Goal: Task Accomplishment & Management: Manage account settings

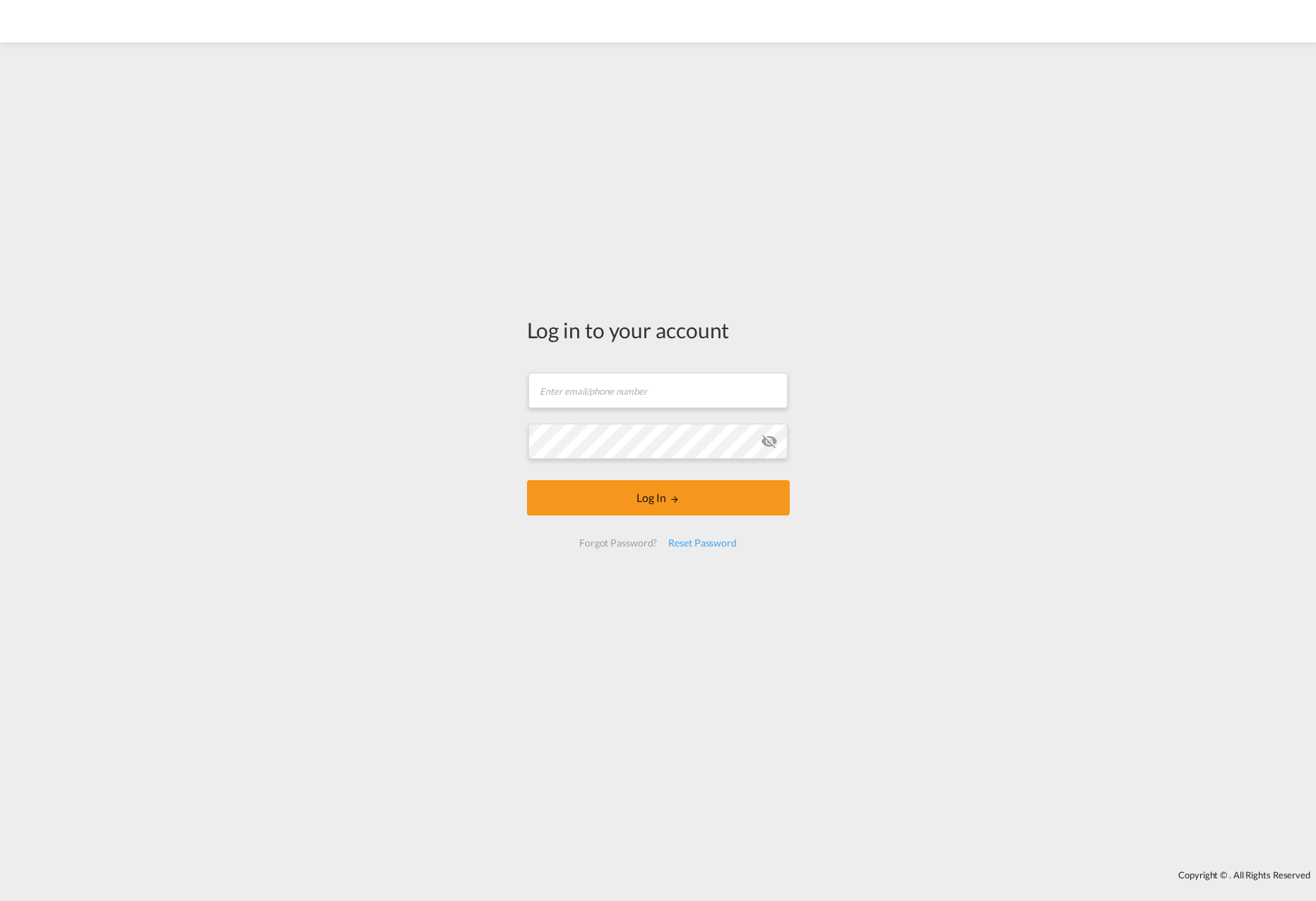
click at [600, 397] on form "Email field is required Password field is required Log In Forgot Password? Rese…" at bounding box center [658, 460] width 263 height 202
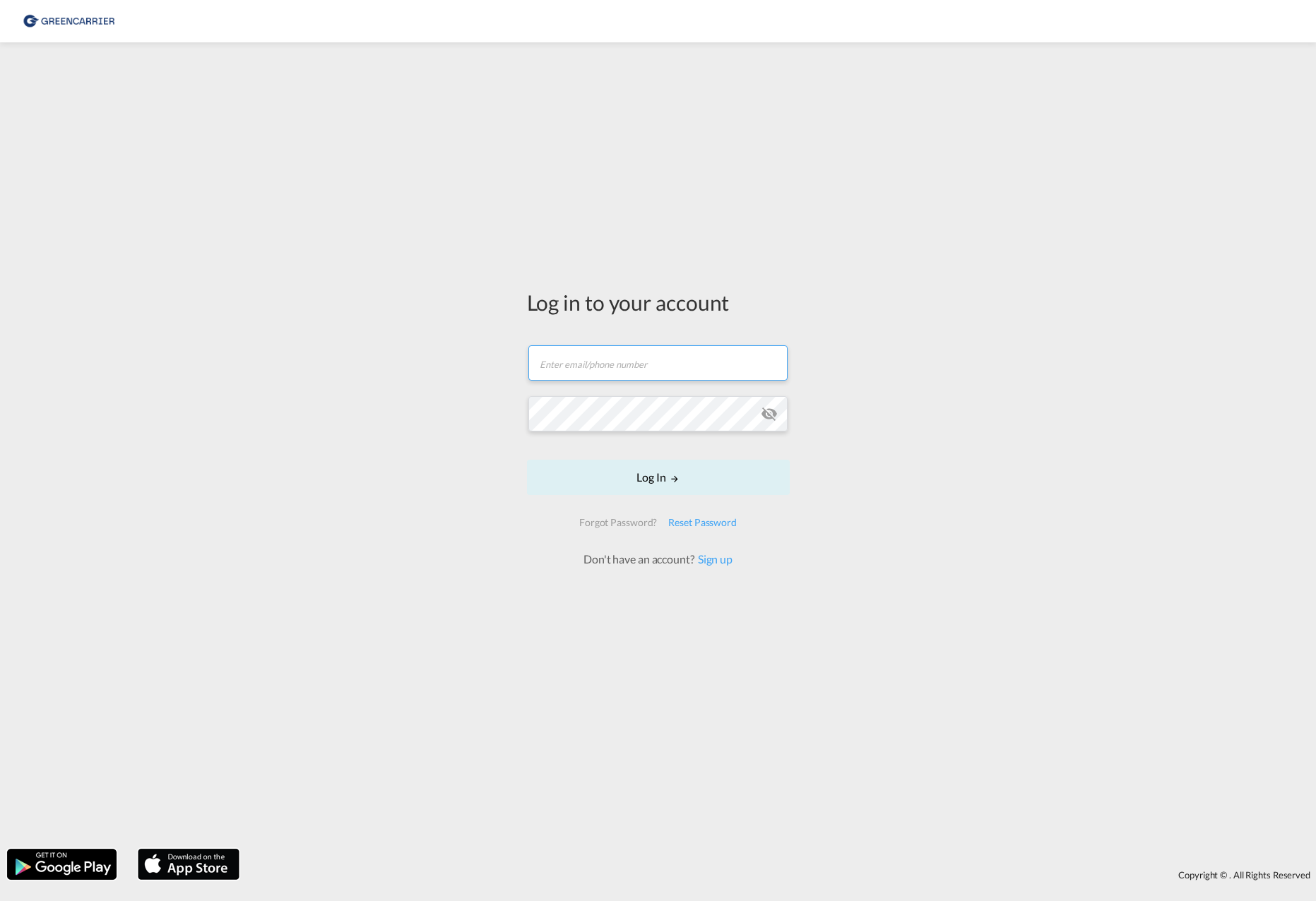
click at [616, 366] on input "text" at bounding box center [657, 363] width 259 height 36
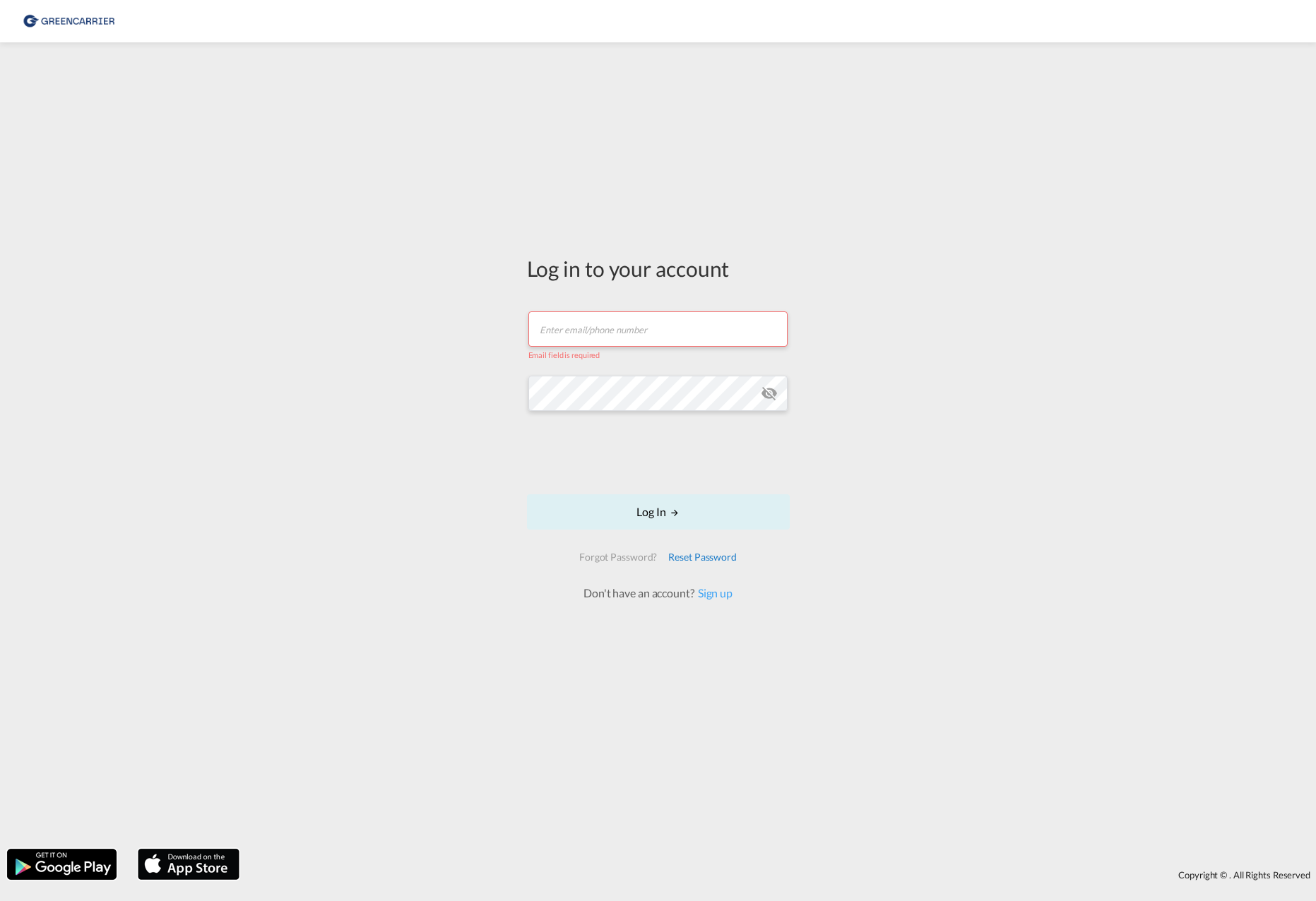
click at [683, 547] on div "Reset Password" at bounding box center [703, 557] width 80 height 25
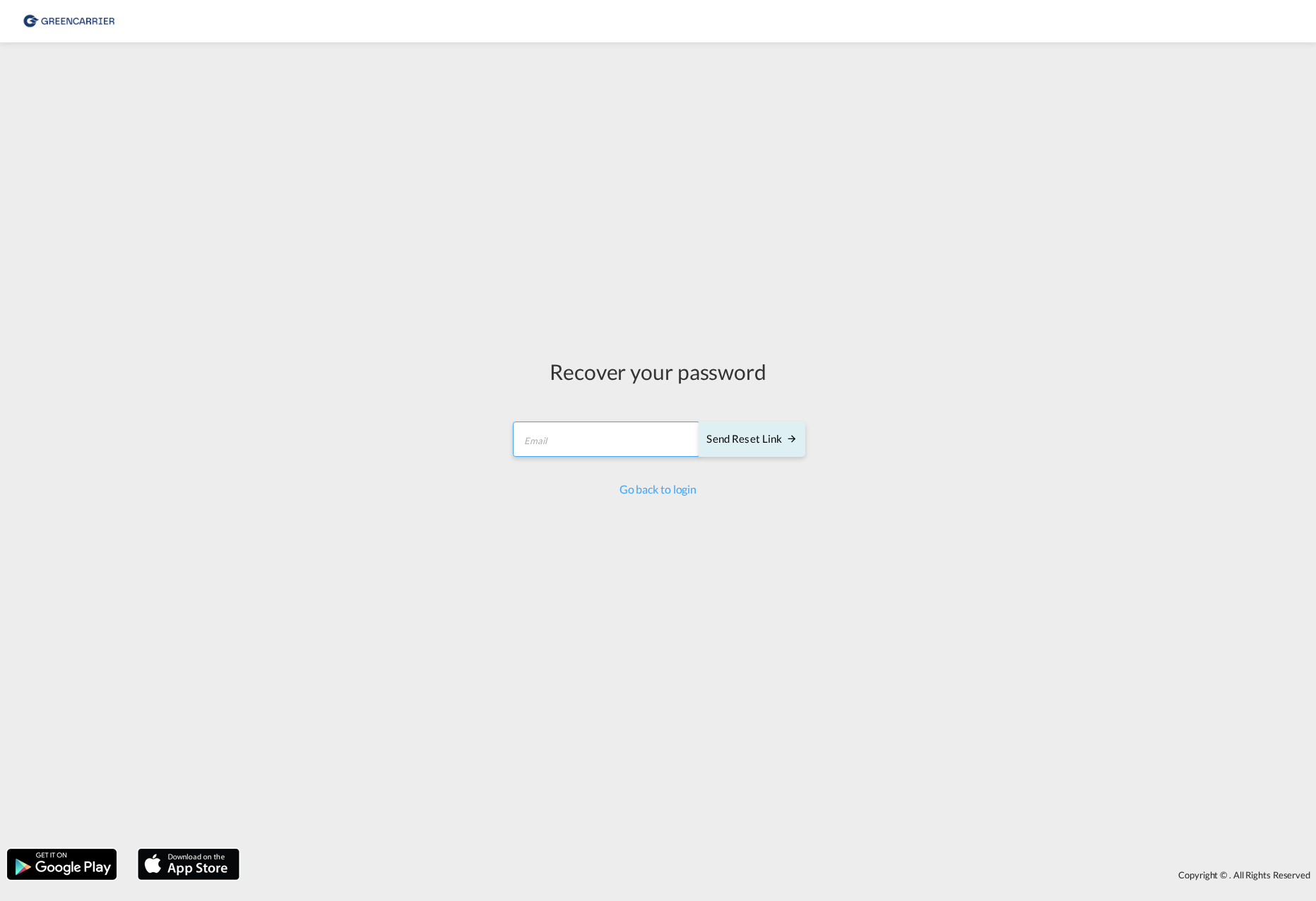
drag, startPoint x: 574, startPoint y: 454, endPoint x: 583, endPoint y: 438, distance: 18.4
click at [574, 452] on input "email" at bounding box center [606, 440] width 187 height 36
type input "[EMAIL_ADDRESS][DOMAIN_NAME]"
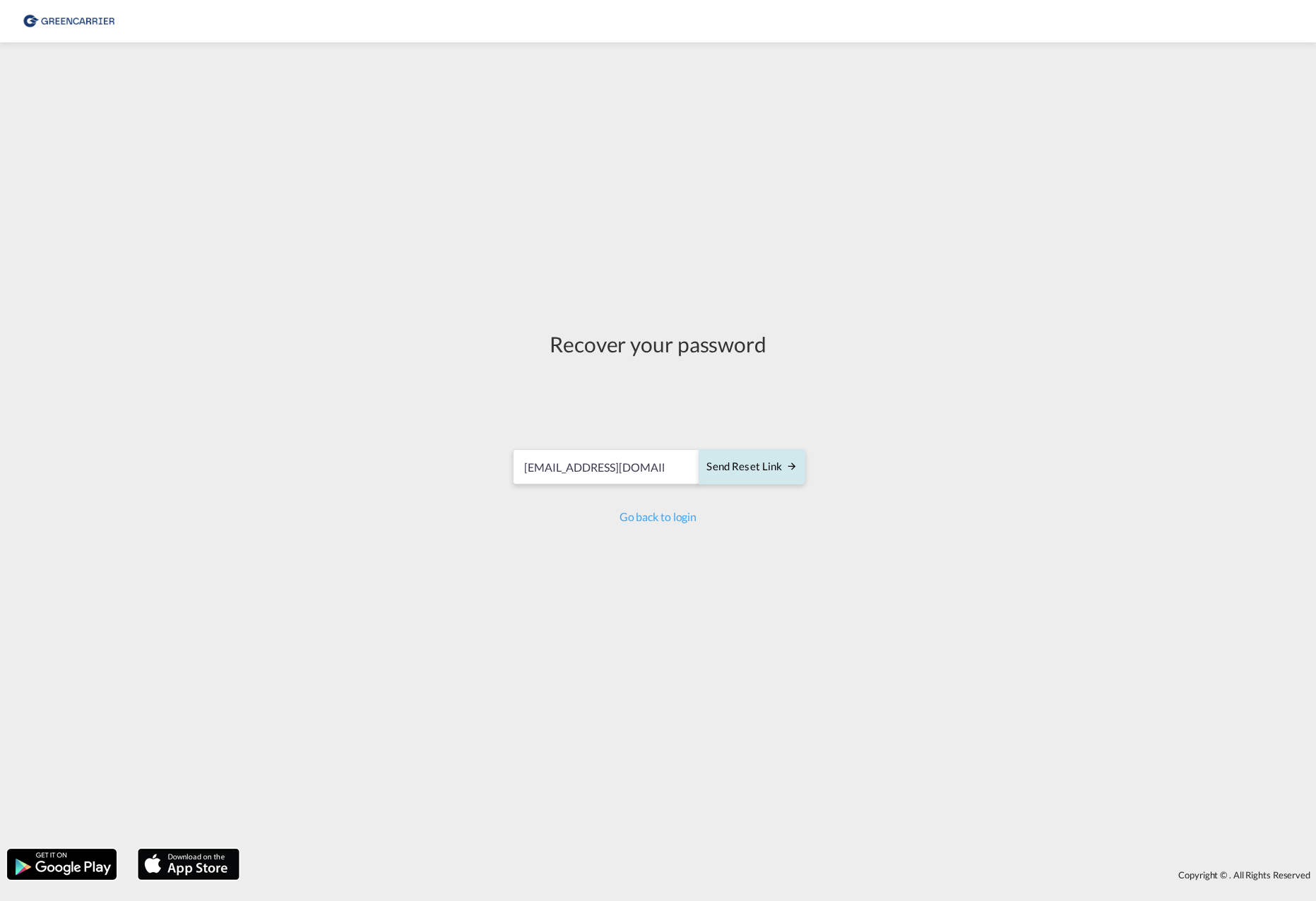
click at [757, 478] on button "Send reset link" at bounding box center [751, 467] width 106 height 36
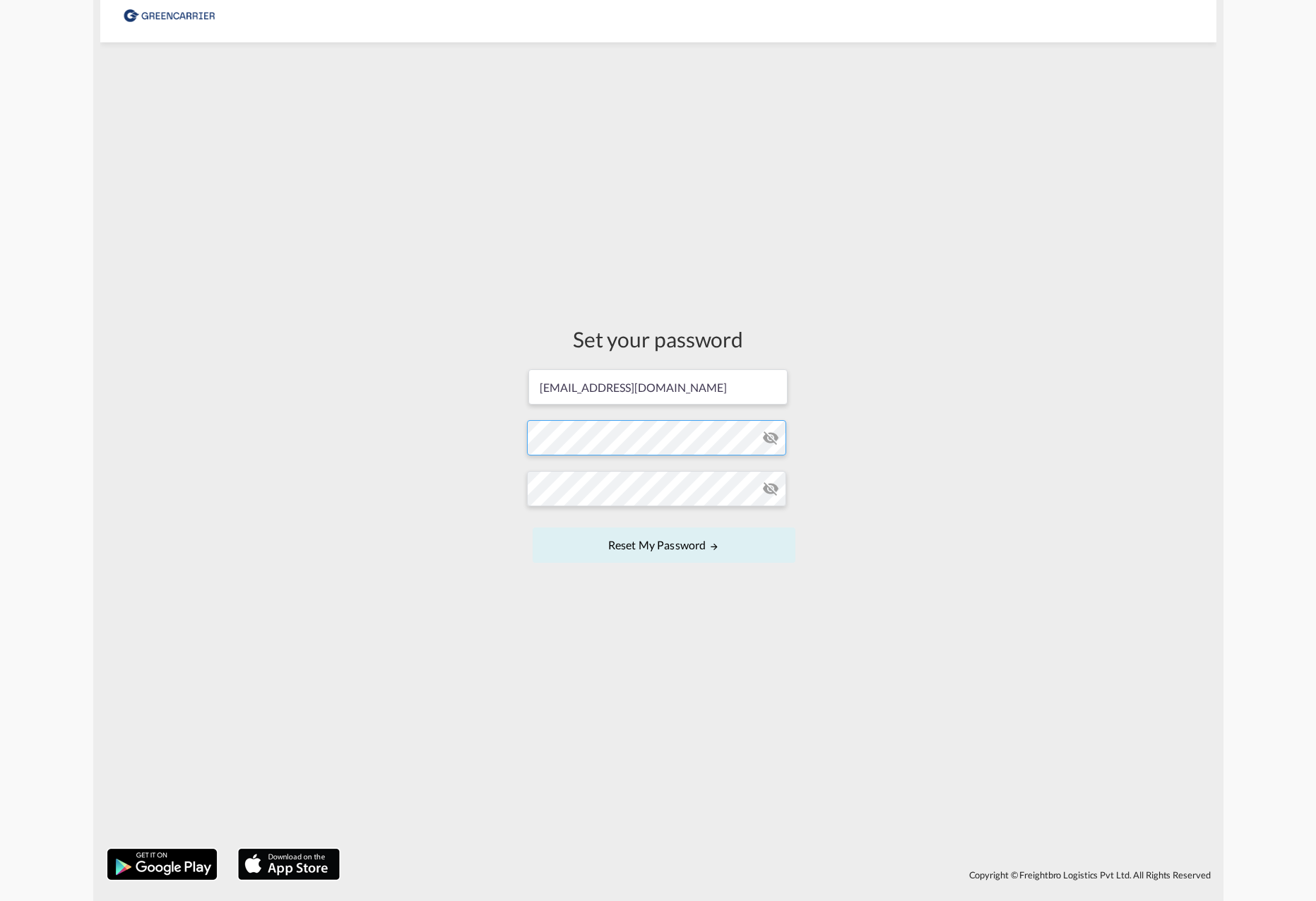
click at [570, 438] on form "ksaba@scangl.com Password must contain the following: A special character A num…" at bounding box center [658, 467] width 263 height 199
click at [617, 555] on button "Reset my password" at bounding box center [664, 545] width 263 height 36
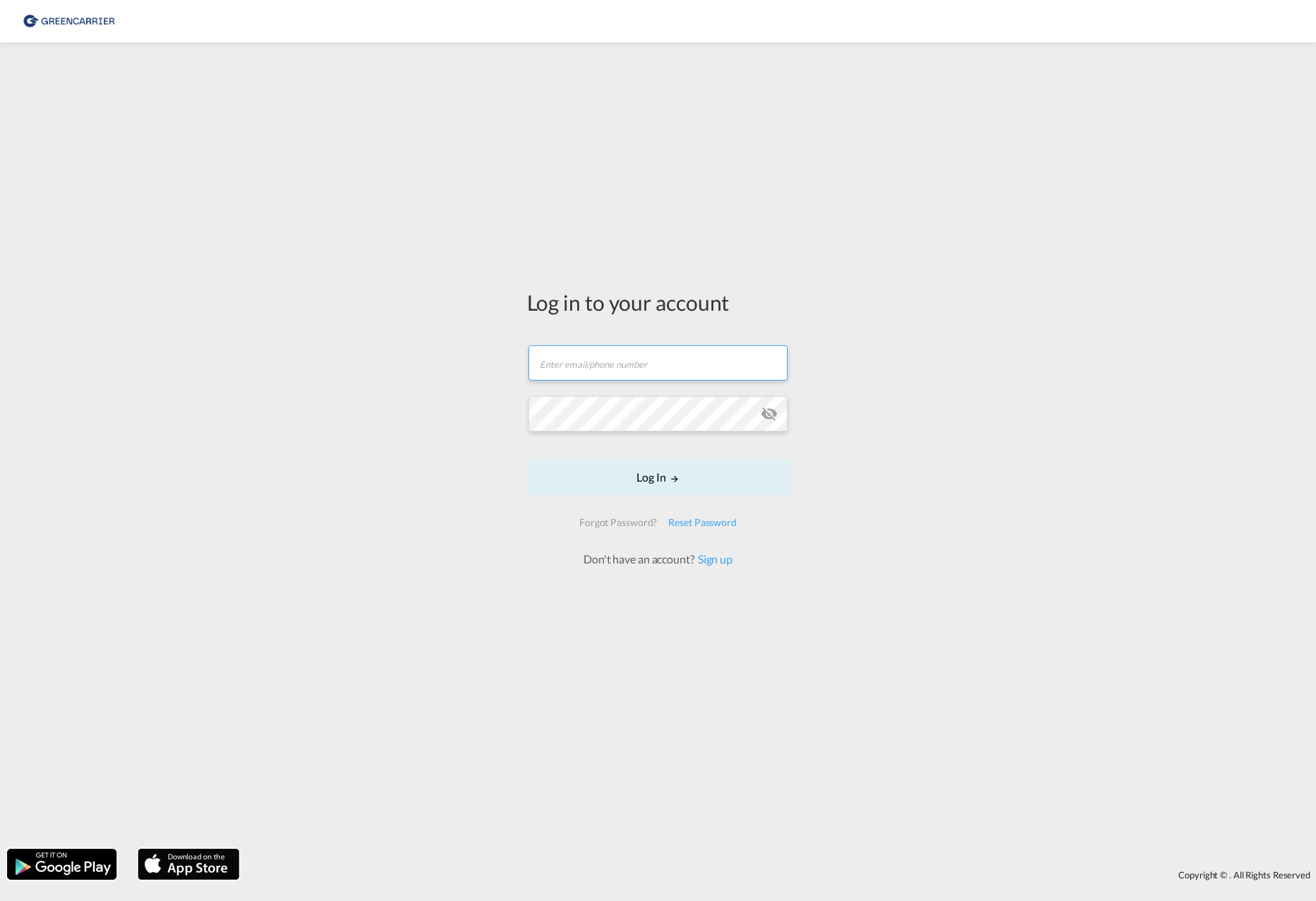
type input "[EMAIL_ADDRESS][DOMAIN_NAME]"
click at [659, 478] on button "Log In" at bounding box center [658, 478] width 263 height 36
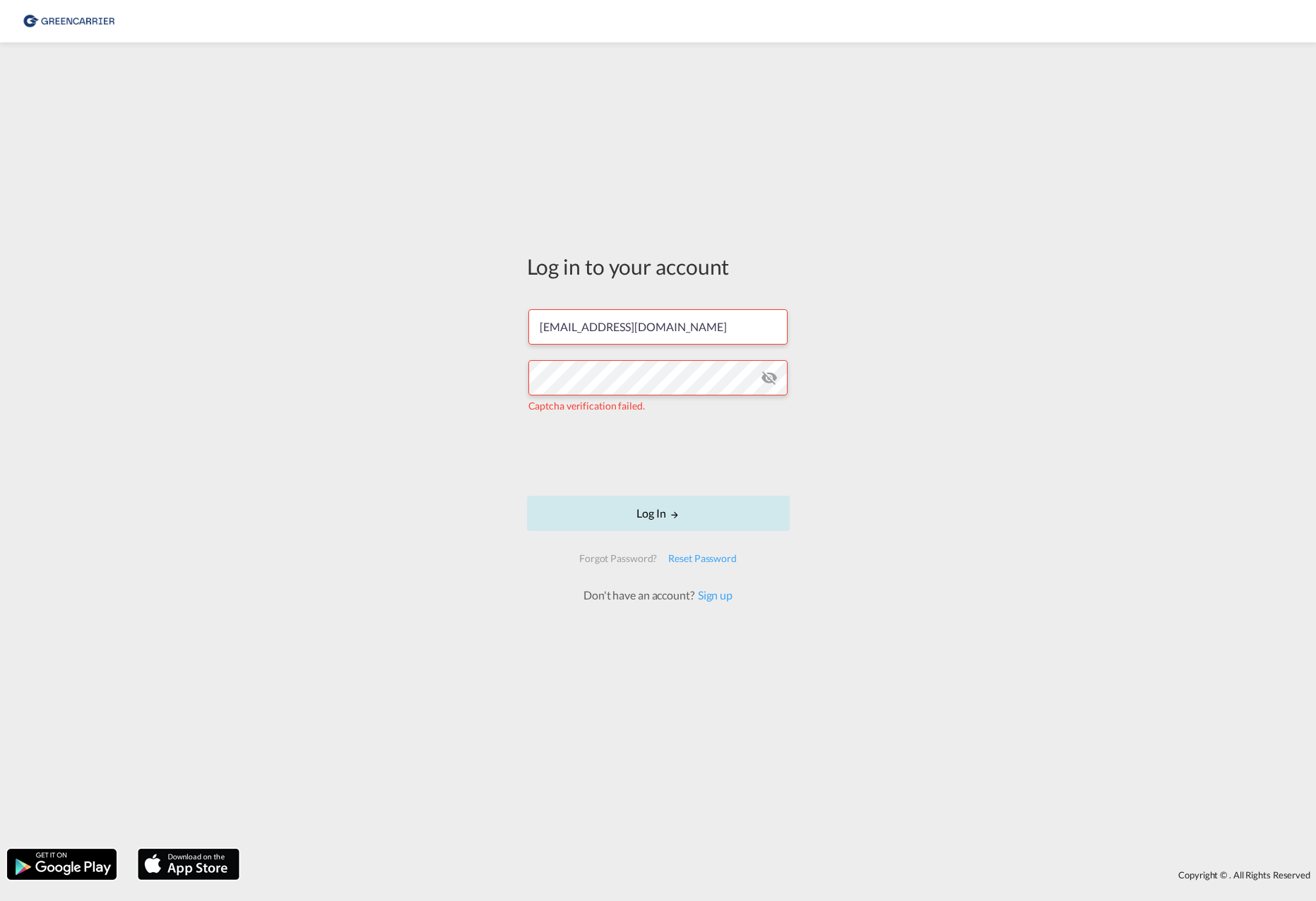
click at [625, 513] on button "Log In" at bounding box center [658, 513] width 263 height 36
click at [391, 376] on div "Log in to your account ksaba@scangl.com Incorrect username or password. Please …" at bounding box center [658, 446] width 1316 height 792
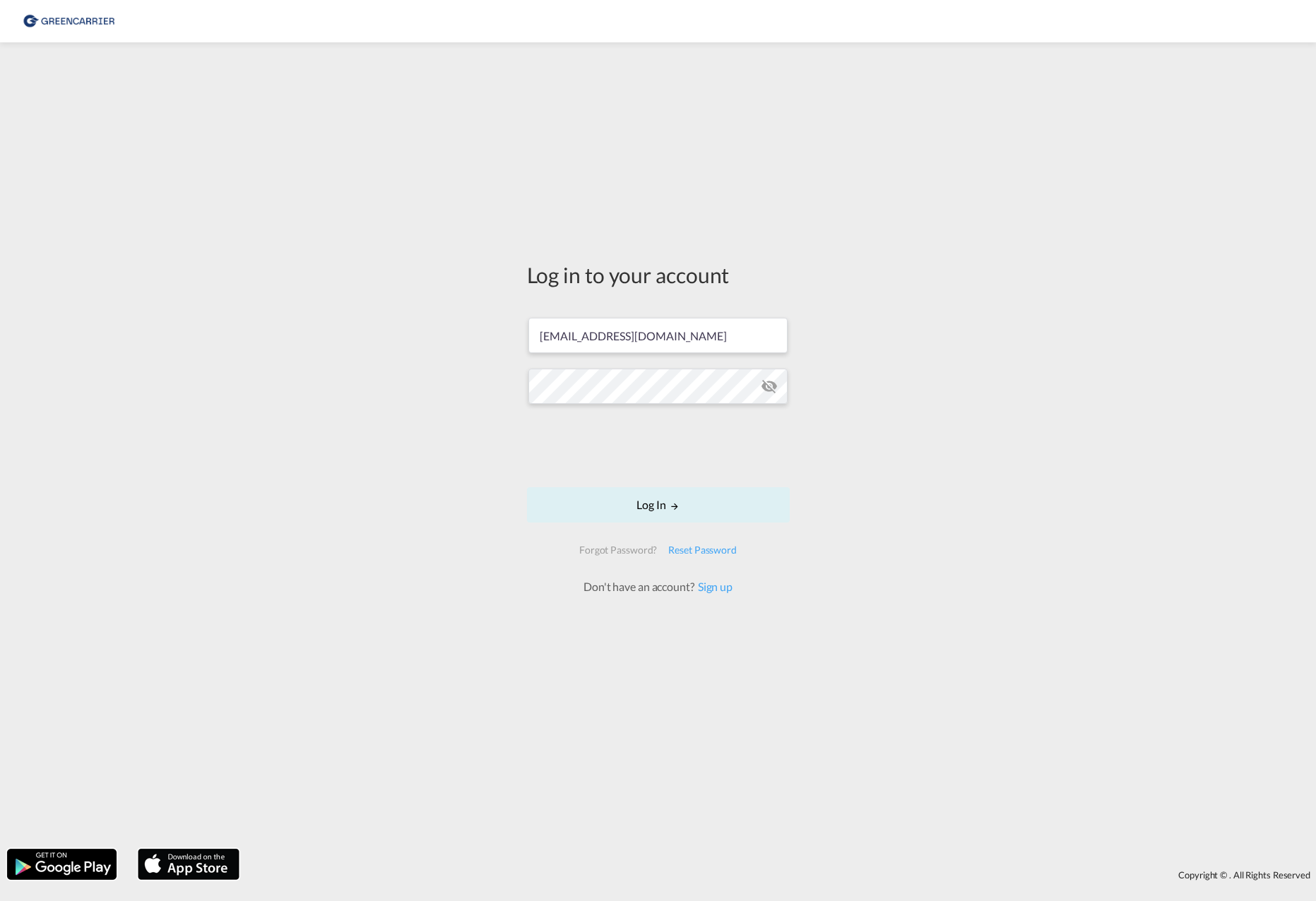
click at [386, 376] on div "Log in to your account ksaba@scangl.com Log In Forgot Password? Reset Password …" at bounding box center [658, 446] width 1316 height 792
click at [685, 500] on button "Log In" at bounding box center [658, 505] width 263 height 36
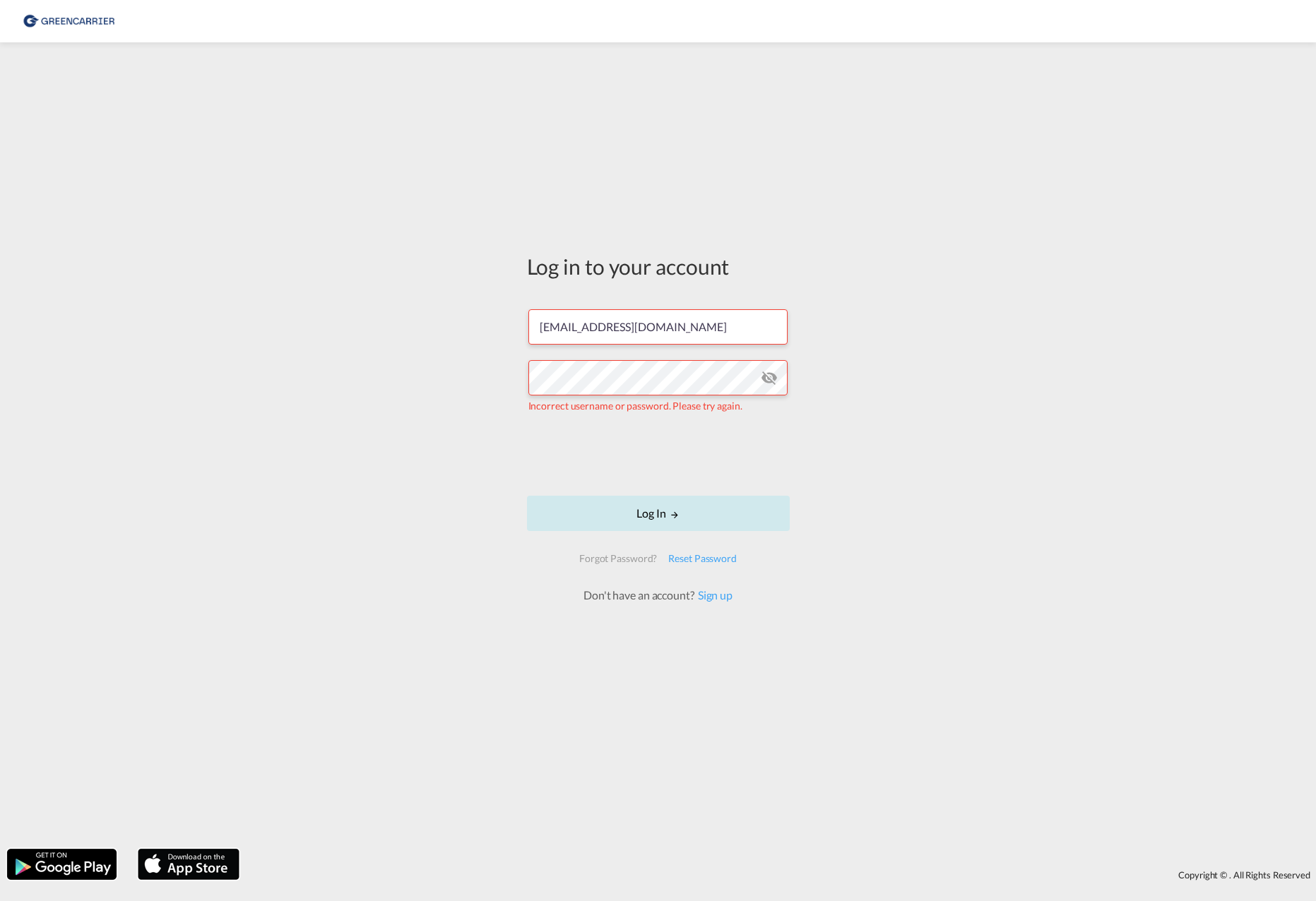
click at [626, 510] on button "Log In" at bounding box center [658, 513] width 263 height 36
click at [711, 598] on link "Sign up" at bounding box center [713, 595] width 38 height 13
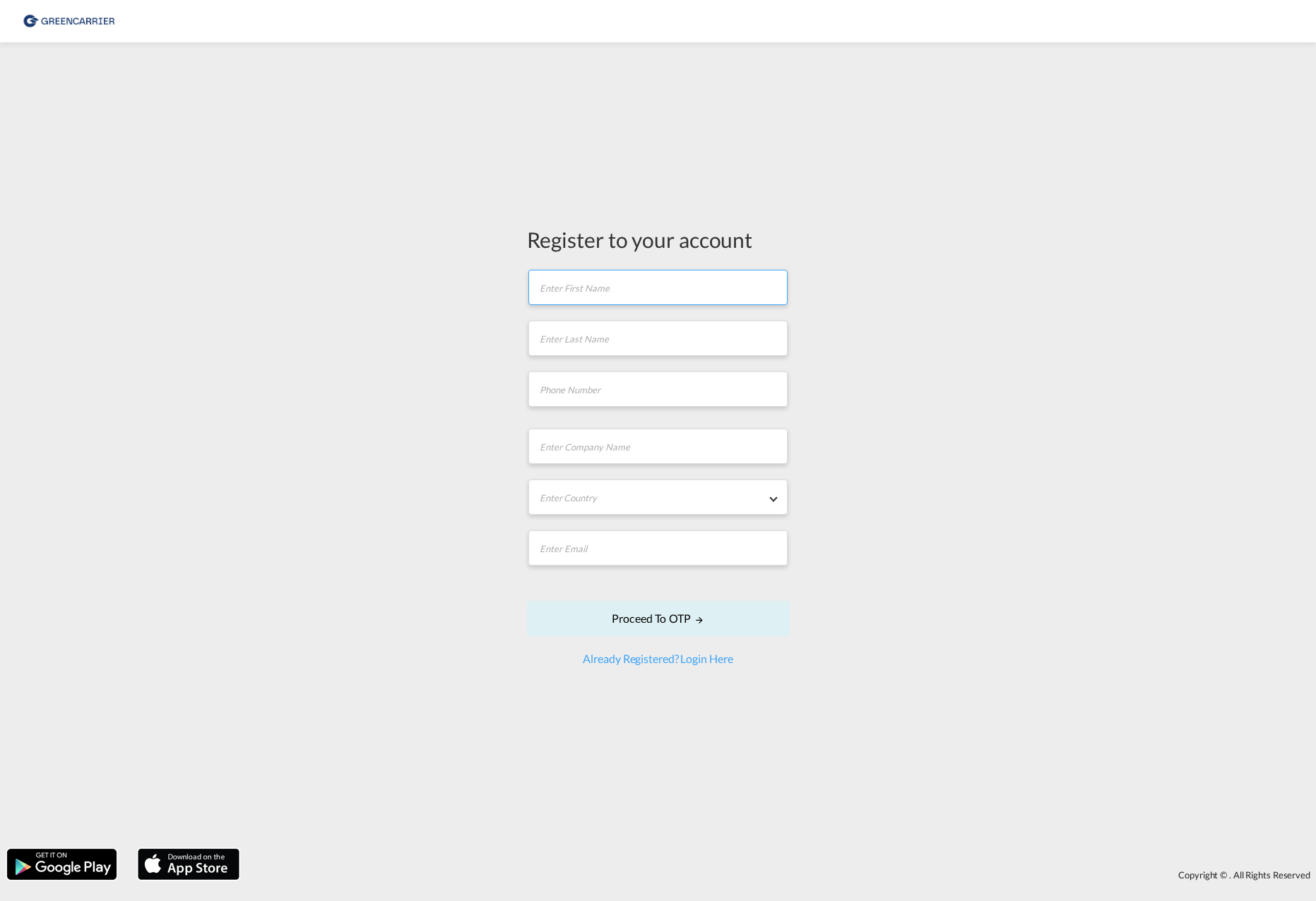
click at [648, 283] on input "text" at bounding box center [657, 288] width 259 height 36
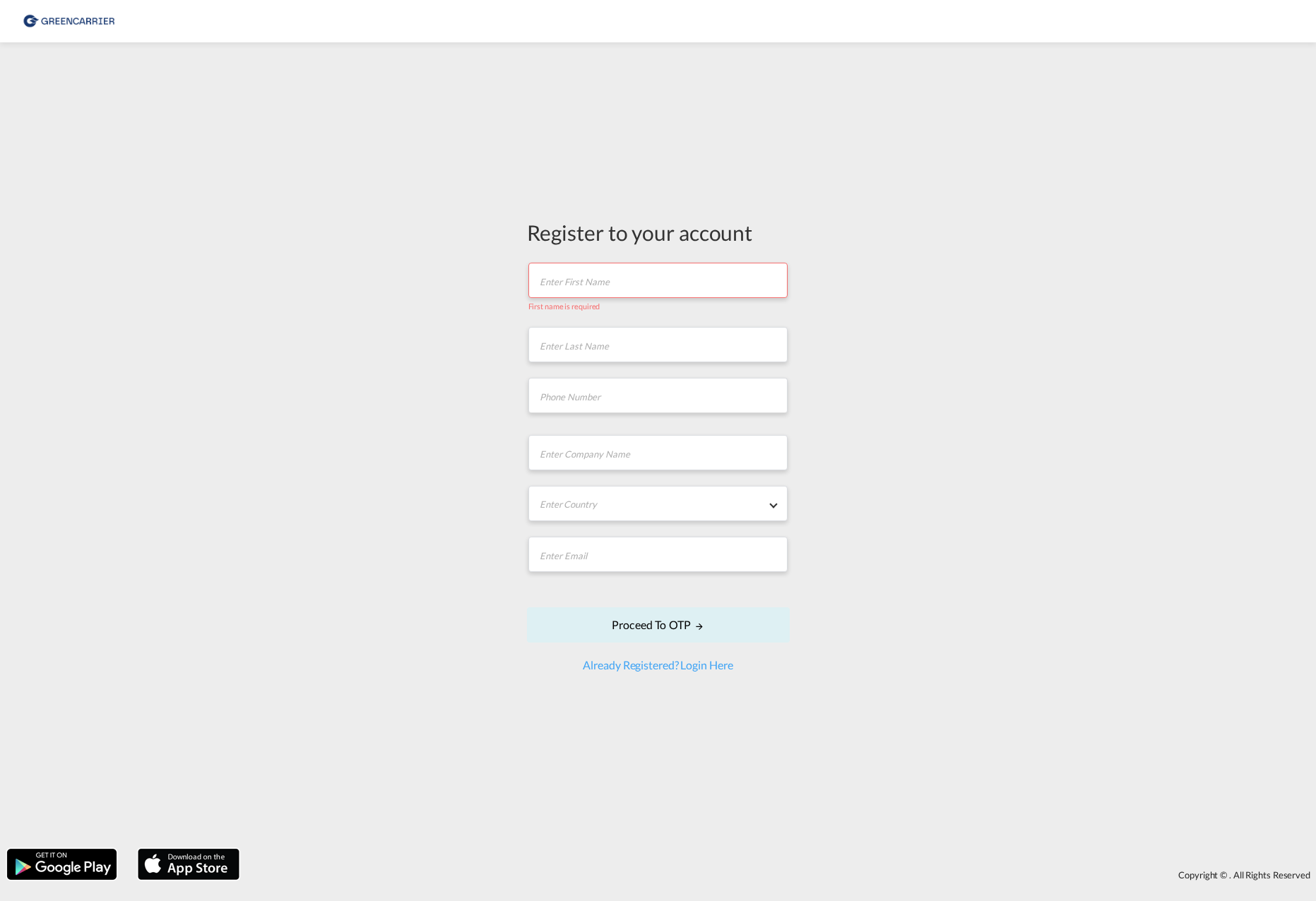
drag, startPoint x: 990, startPoint y: 348, endPoint x: 973, endPoint y: 353, distance: 17.7
click at [990, 348] on div "Register to your account First name is required Last name is required Company N…" at bounding box center [658, 446] width 1316 height 792
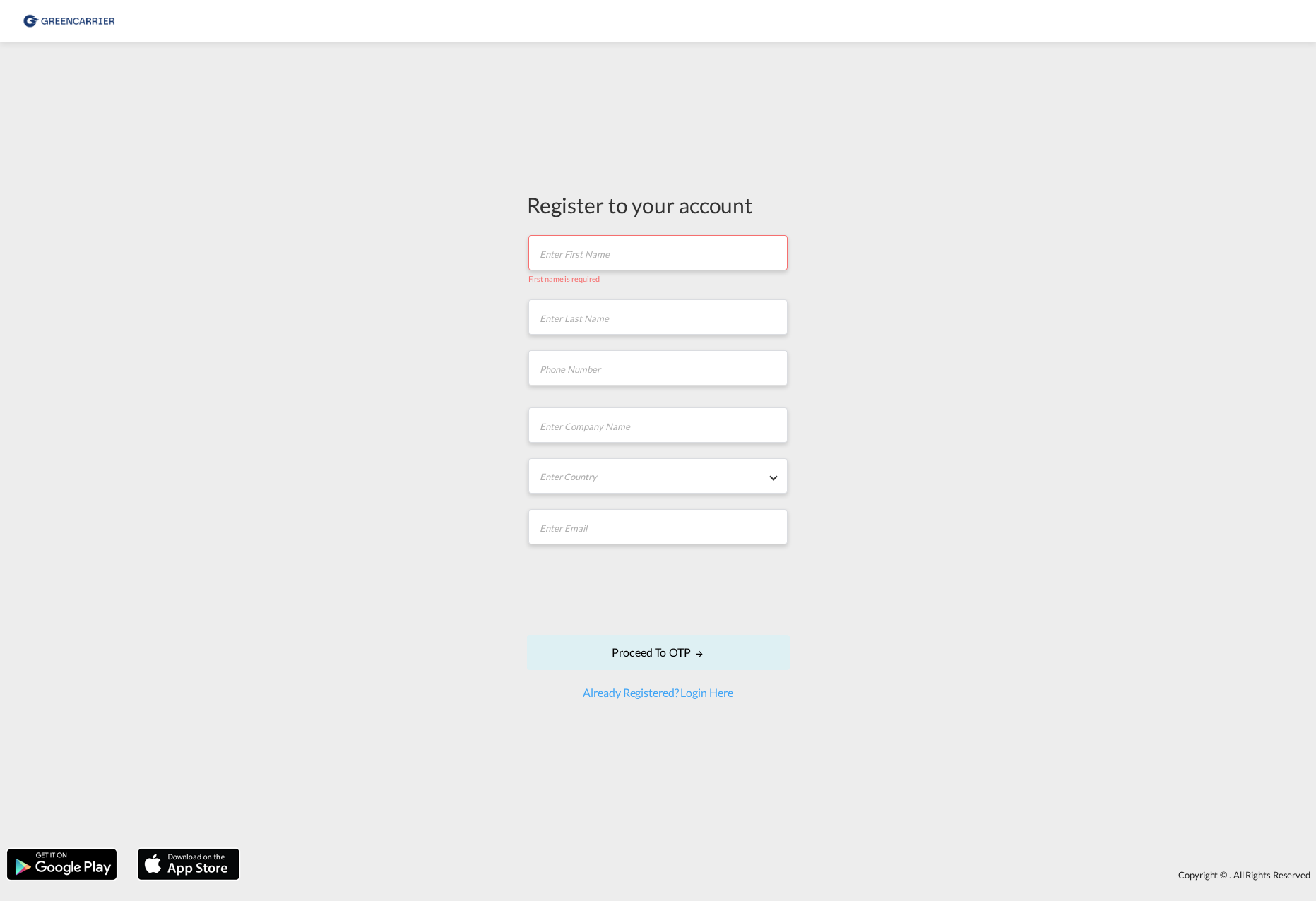
click at [580, 256] on input "text" at bounding box center [657, 253] width 259 height 36
drag, startPoint x: 421, startPoint y: 268, endPoint x: 454, endPoint y: 269, distance: 33.0
click at [421, 268] on div "Register to your account First name is required Last name is required Company N…" at bounding box center [658, 446] width 1316 height 792
click at [534, 259] on input "text" at bounding box center [657, 253] width 259 height 36
type input "Klaus"
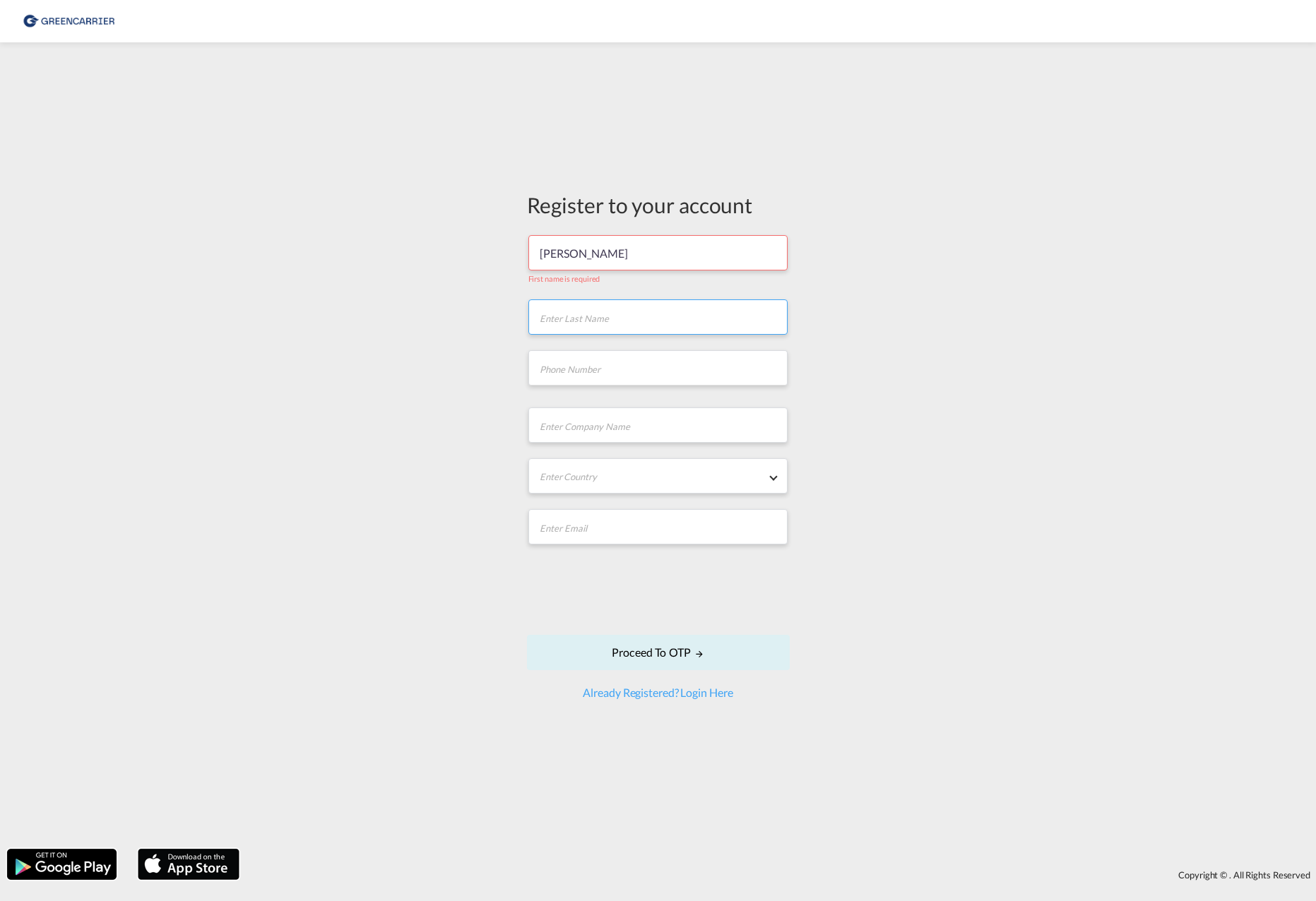
type input "Sabatini"
type input "042133026389"
type input "Scan Global Logistics GmbH"
type input "[EMAIL_ADDRESS][DOMAIN_NAME]"
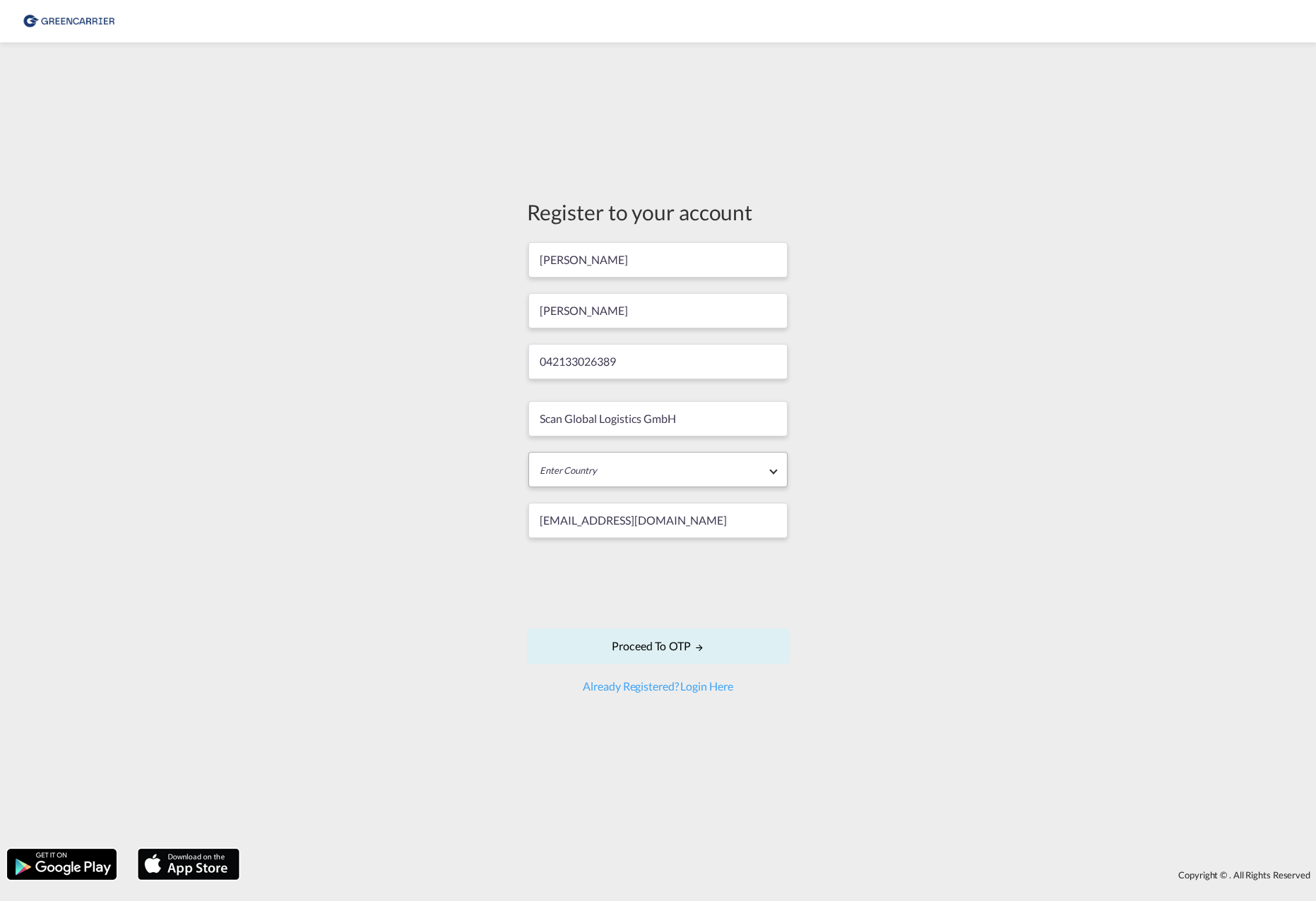
click at [674, 475] on md-select "Enter Country Afghanistan Albania Algeria American Samoa Andorra Angola Anguill…" at bounding box center [657, 469] width 259 height 36
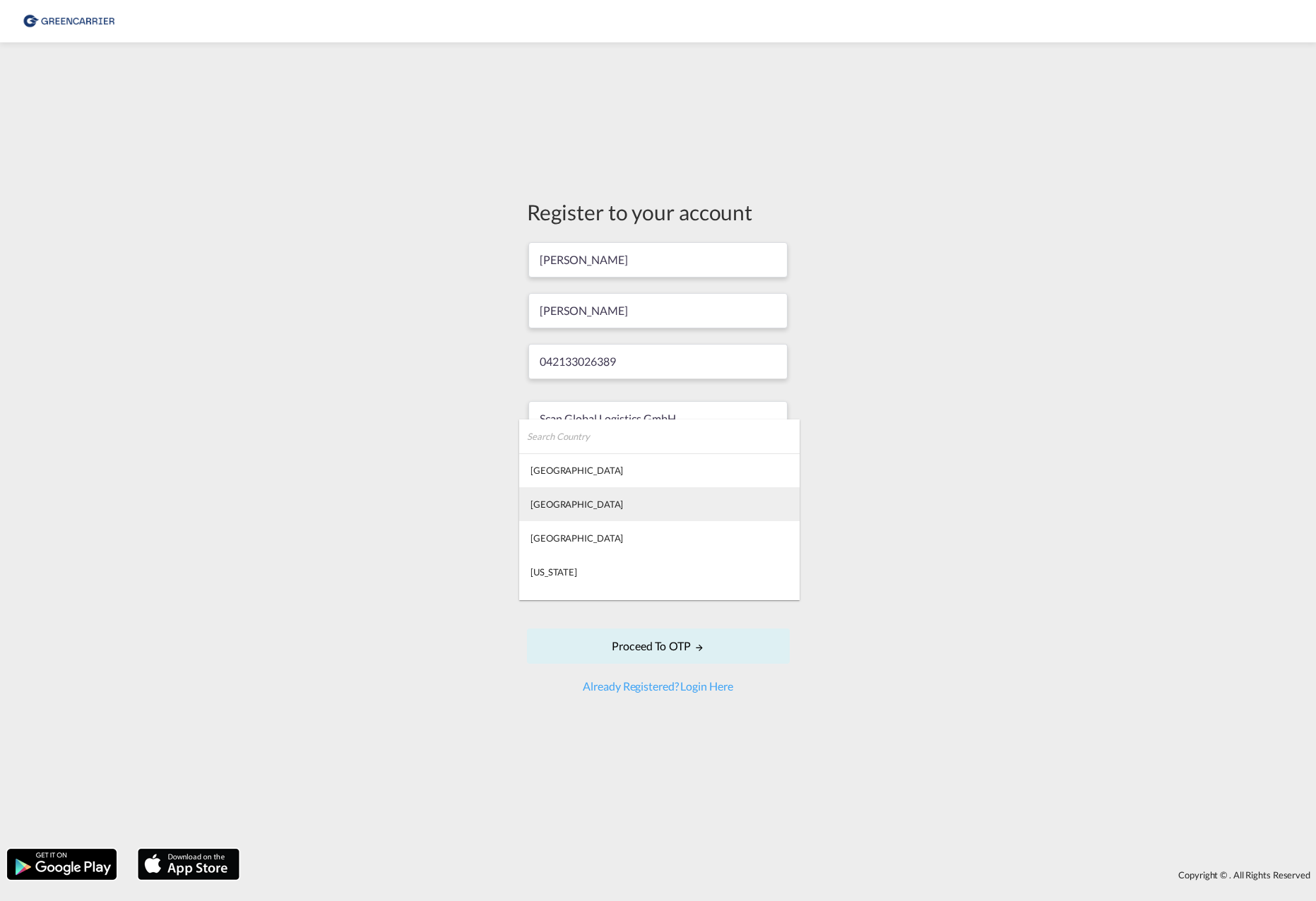
type md-option "Afghanistan"
type md-option "Gabon"
type md-option "Georgia"
type md-option "Germany"
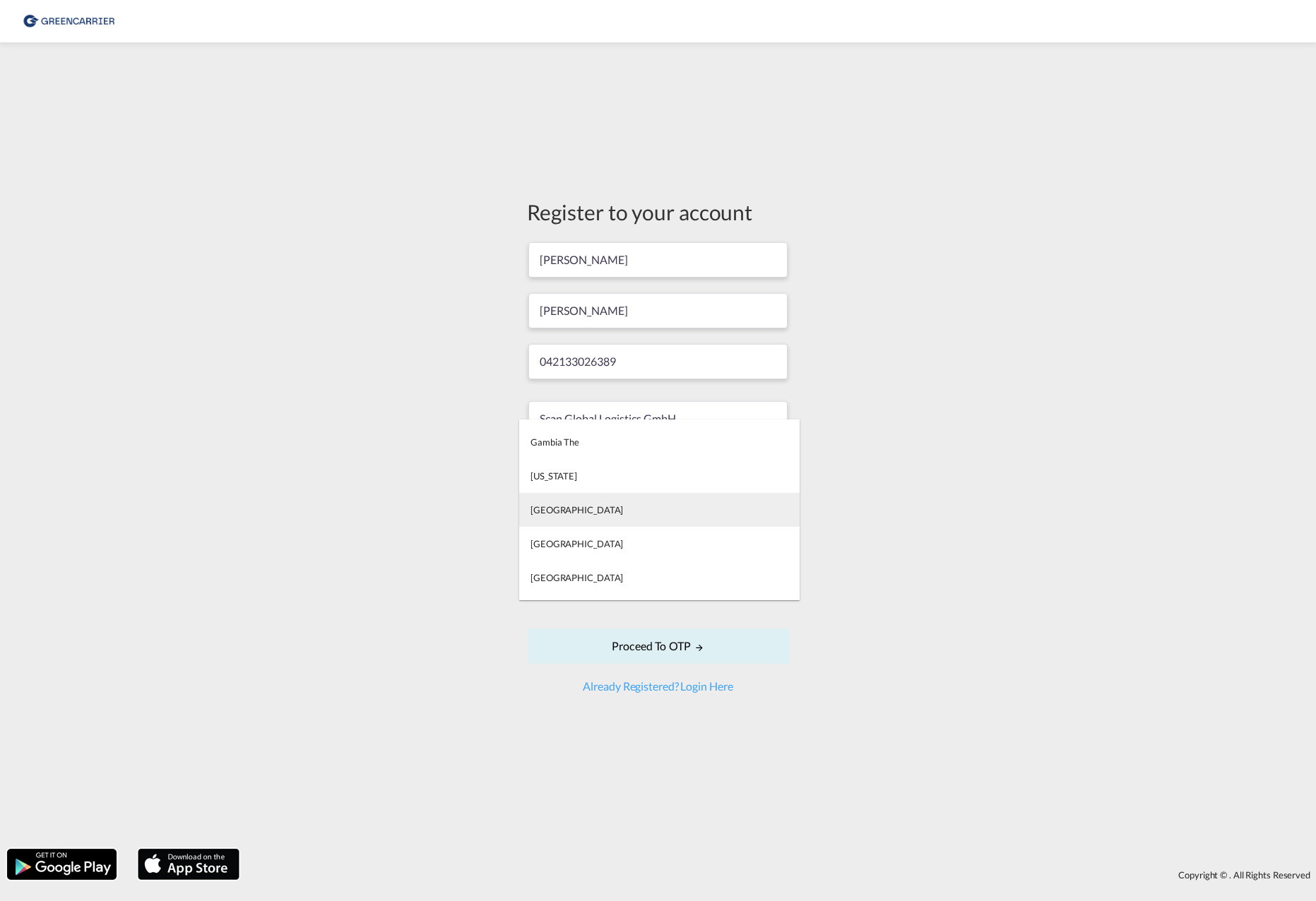
click at [627, 508] on md-option "Germany" at bounding box center [659, 510] width 280 height 34
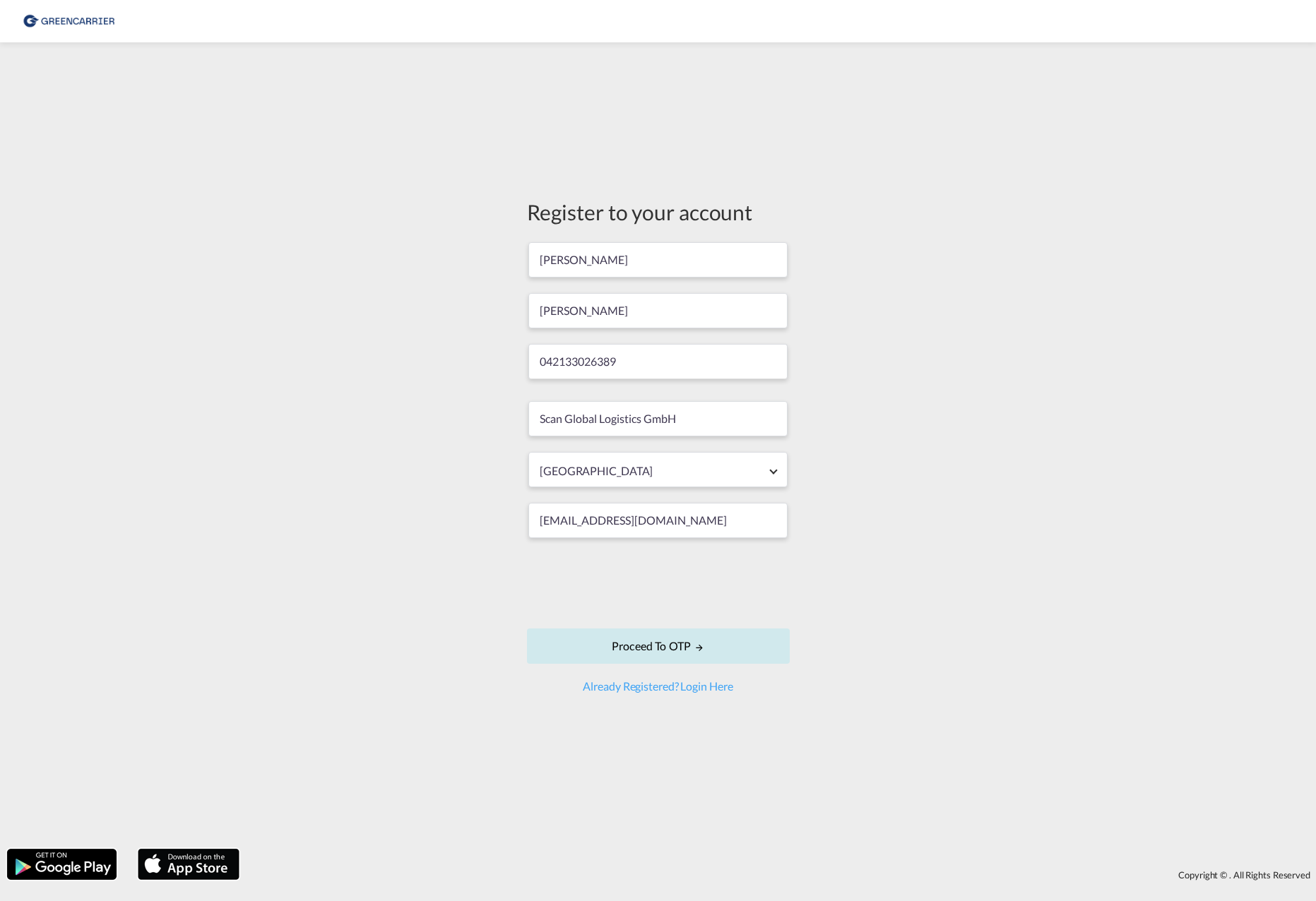
click at [762, 641] on button "Proceed to OTP" at bounding box center [658, 647] width 263 height 36
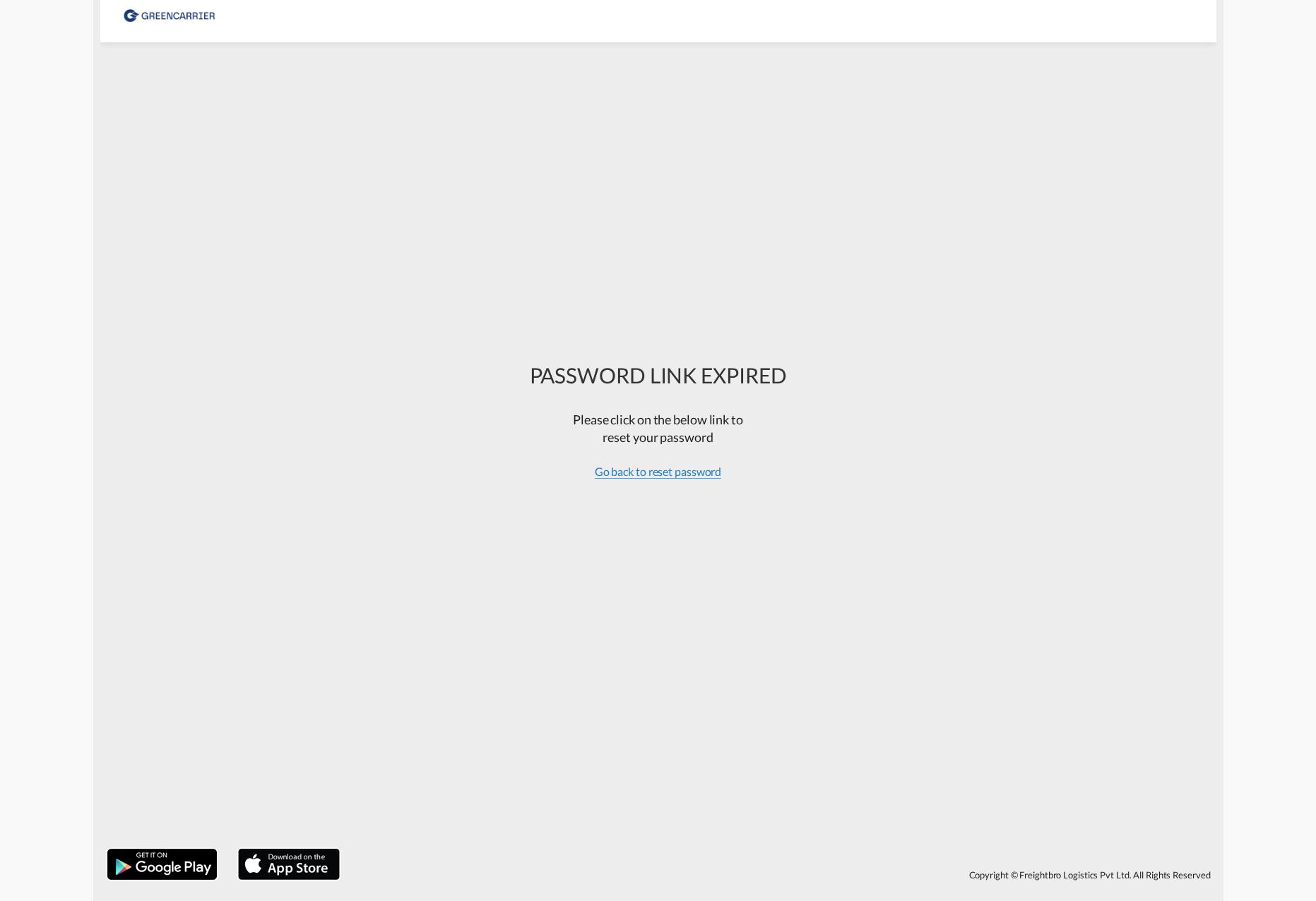
click at [653, 476] on span "Go back to reset password" at bounding box center [658, 472] width 127 height 14
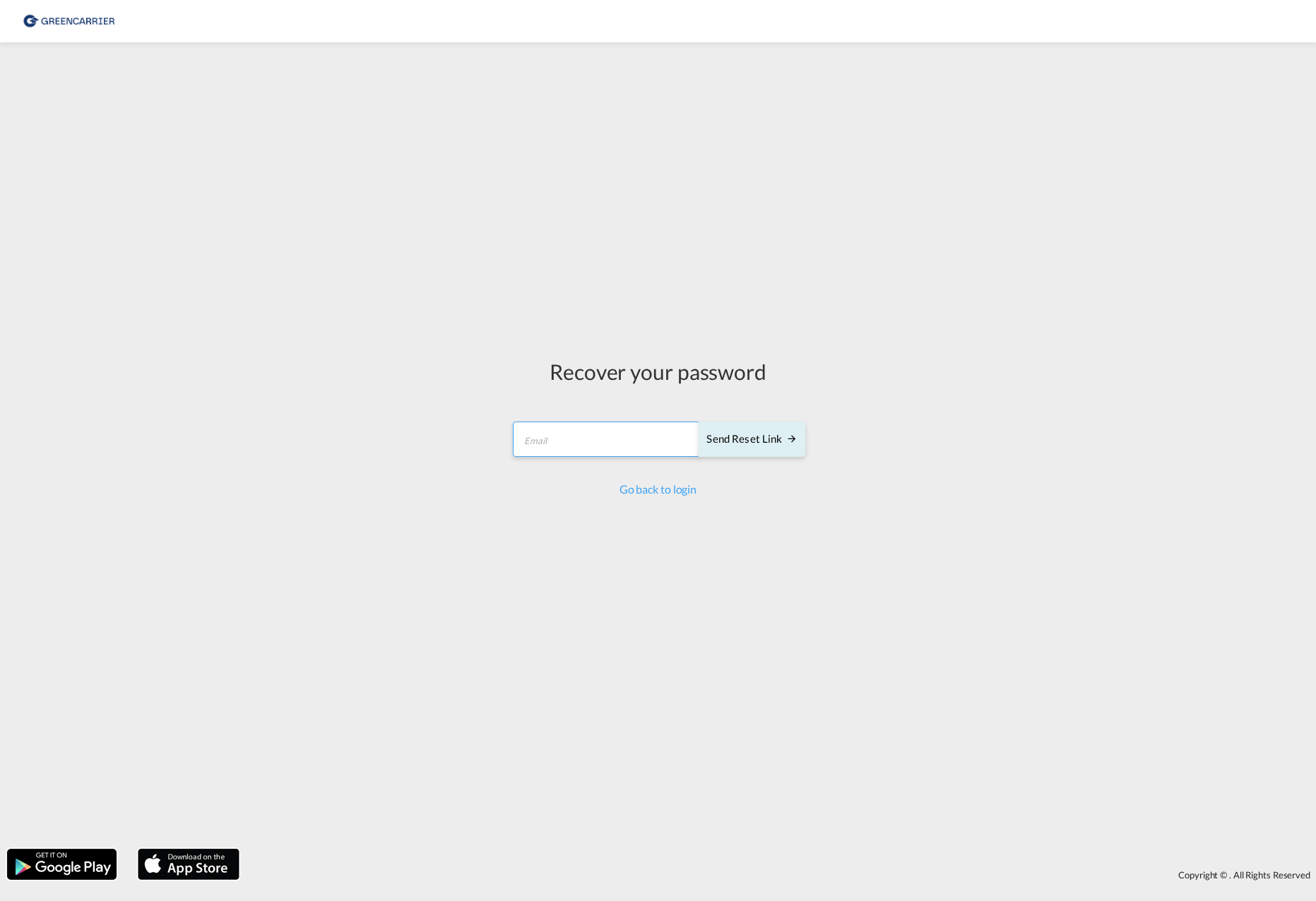
click at [606, 446] on input "email" at bounding box center [606, 440] width 187 height 36
type input "[EMAIL_ADDRESS][DOMAIN_NAME]"
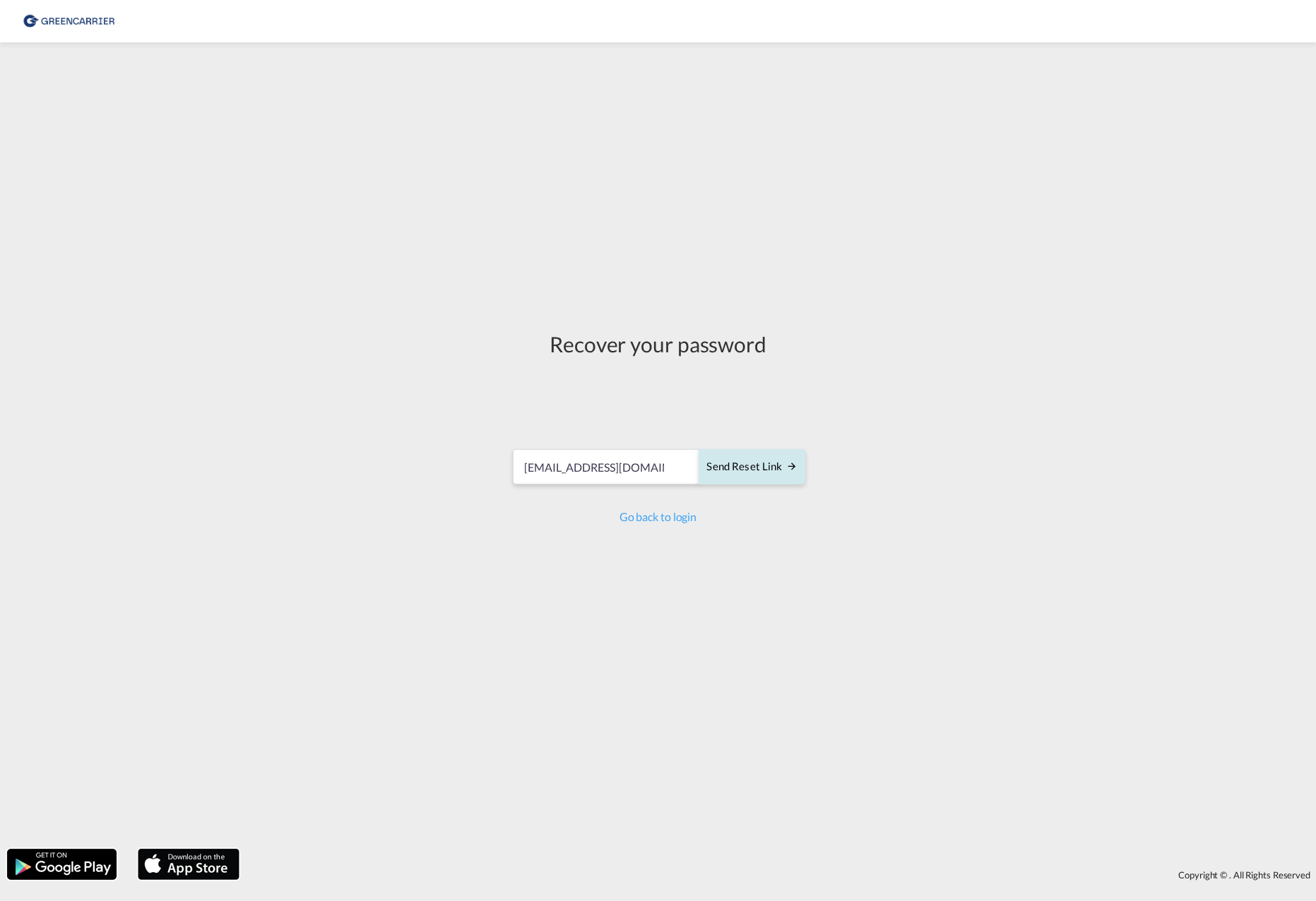
click at [744, 475] on button "Send reset link" at bounding box center [751, 467] width 106 height 36
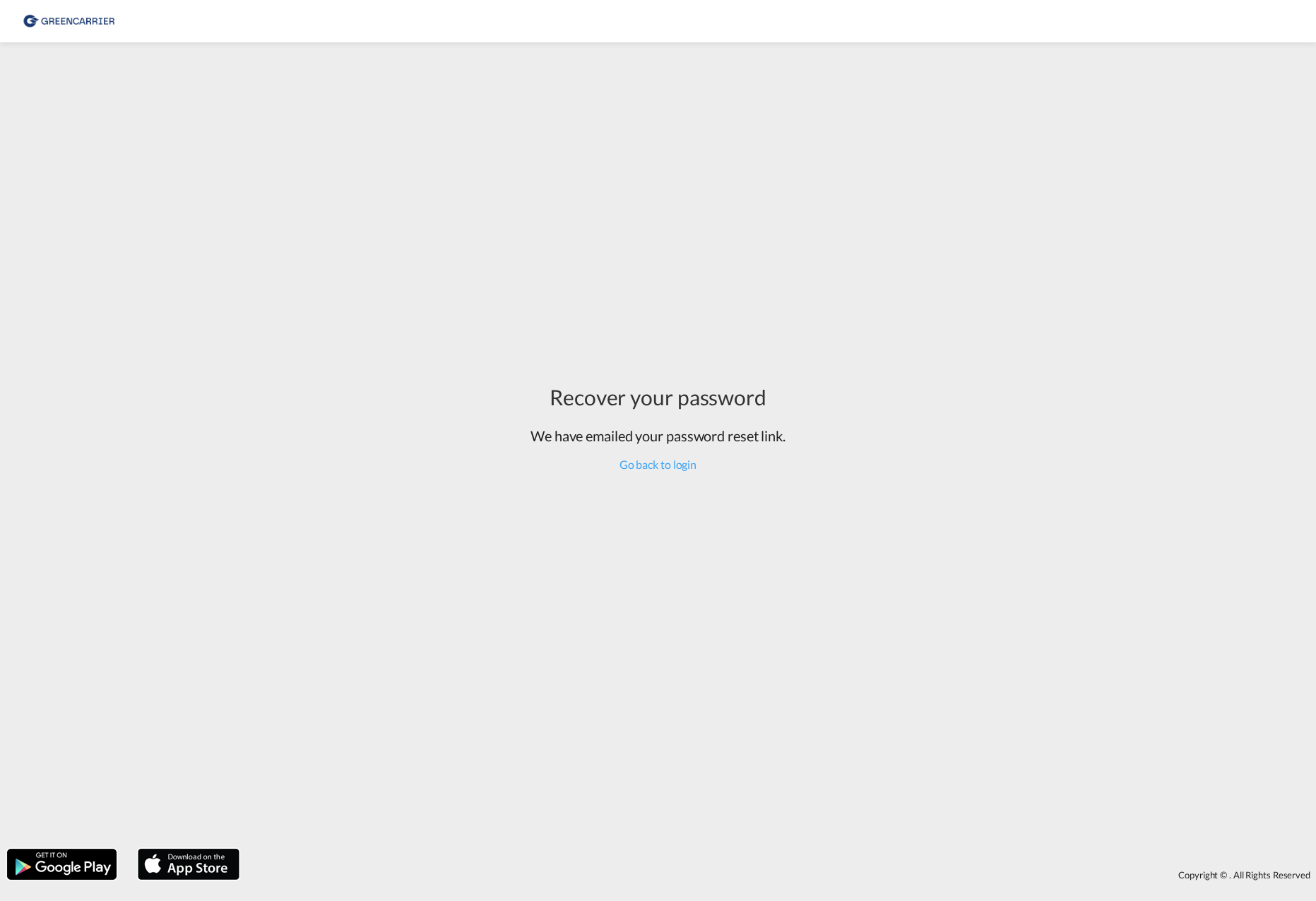
click at [669, 664] on div "Recover your password We have emailed your password reset link. Go back to login" at bounding box center [658, 427] width 276 height 756
click at [432, 211] on div "Recover your password We have emailed your password reset link. Go back to login" at bounding box center [658, 446] width 1316 height 792
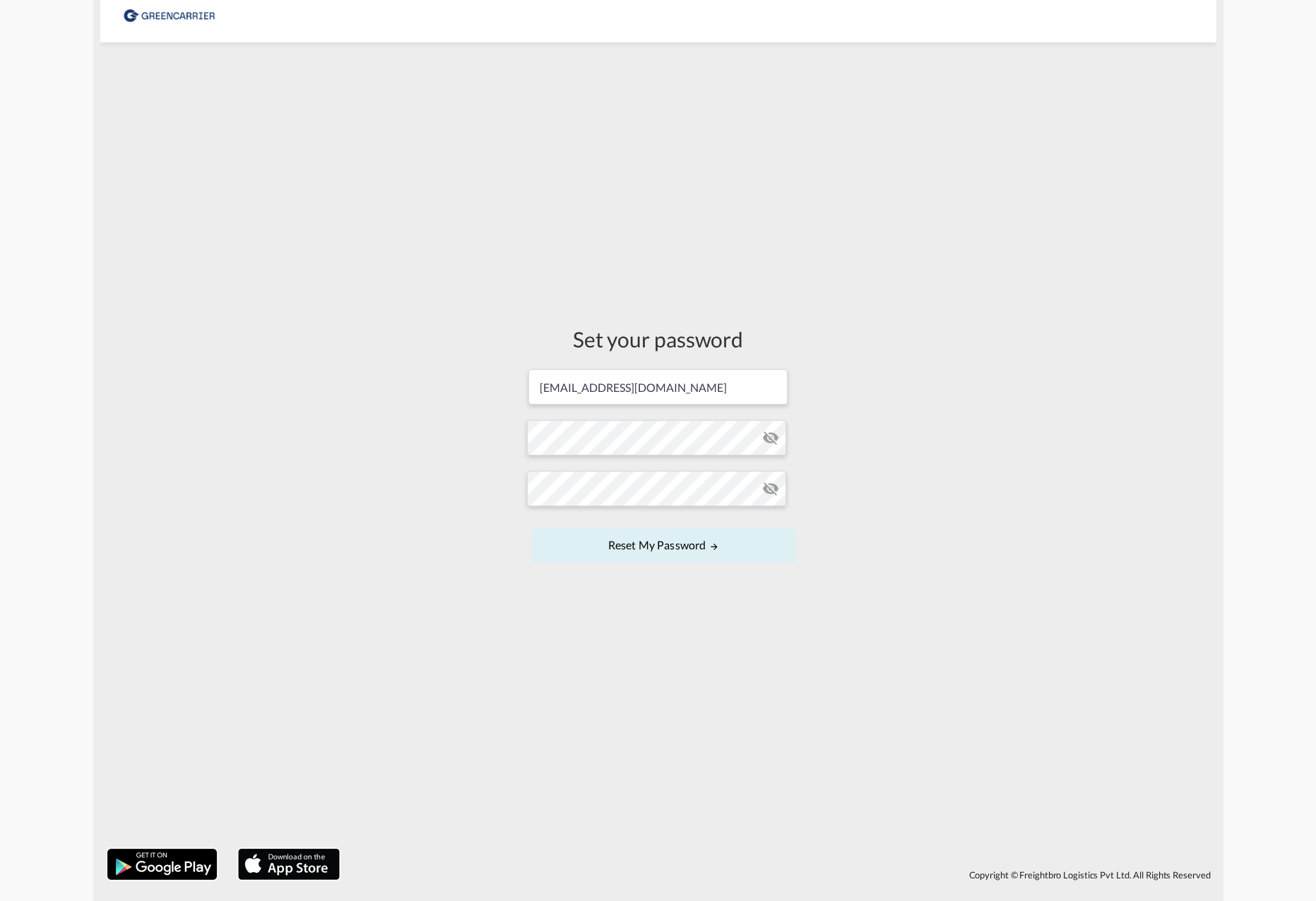
click at [769, 436] on md-icon "icon-eye-off" at bounding box center [771, 438] width 17 height 17
click at [768, 489] on md-icon "icon-eye-off" at bounding box center [771, 489] width 17 height 17
click at [1084, 427] on div "Set your password ksaba@scangl.com Password must contain the following: A speci…" at bounding box center [658, 446] width 1116 height 792
click at [719, 543] on md-icon "UPDATE MY PASSWORD" at bounding box center [714, 546] width 10 height 10
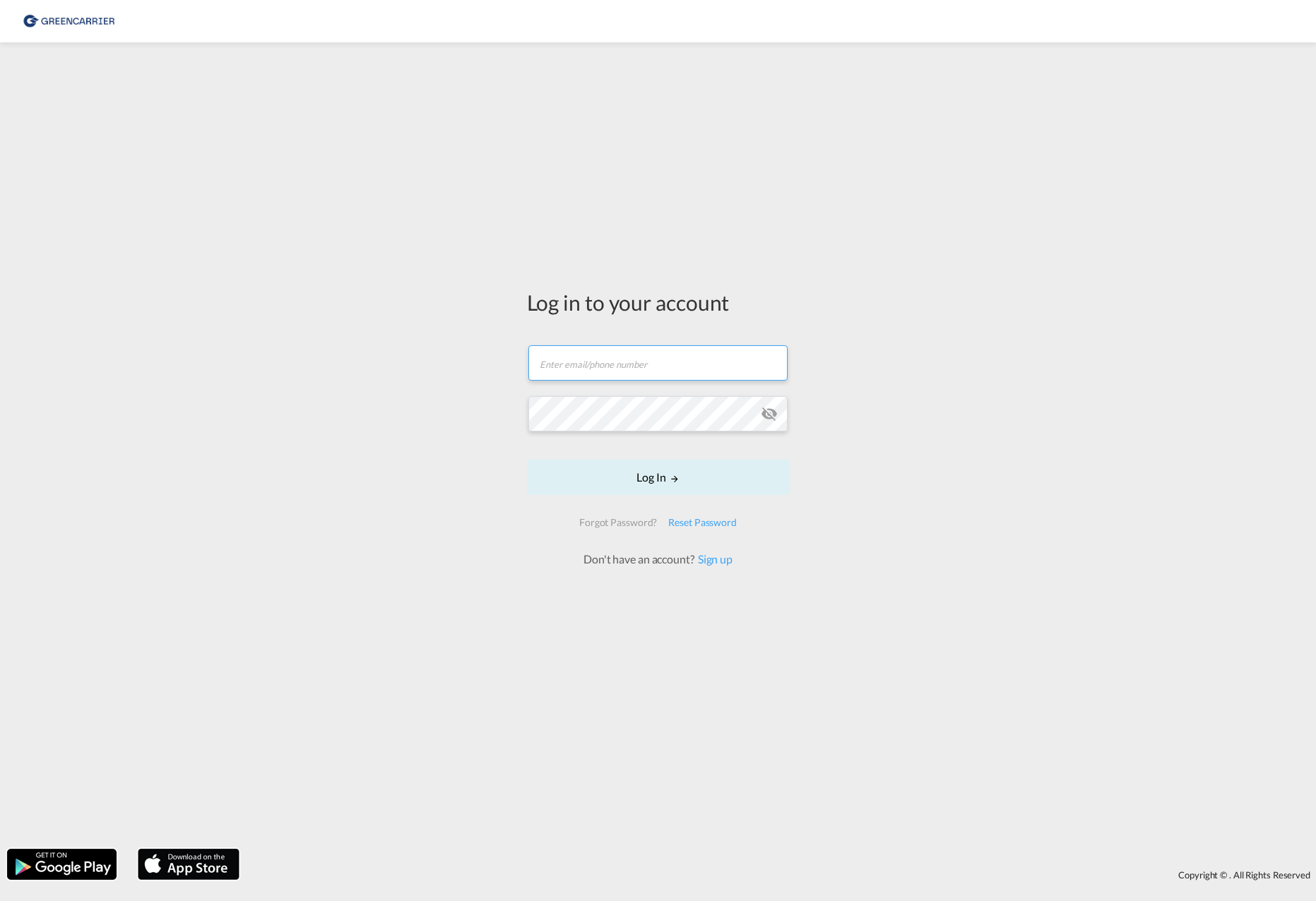
type input "[EMAIL_ADDRESS][DOMAIN_NAME]"
click at [769, 413] on md-icon "icon-eye-off" at bounding box center [769, 414] width 17 height 17
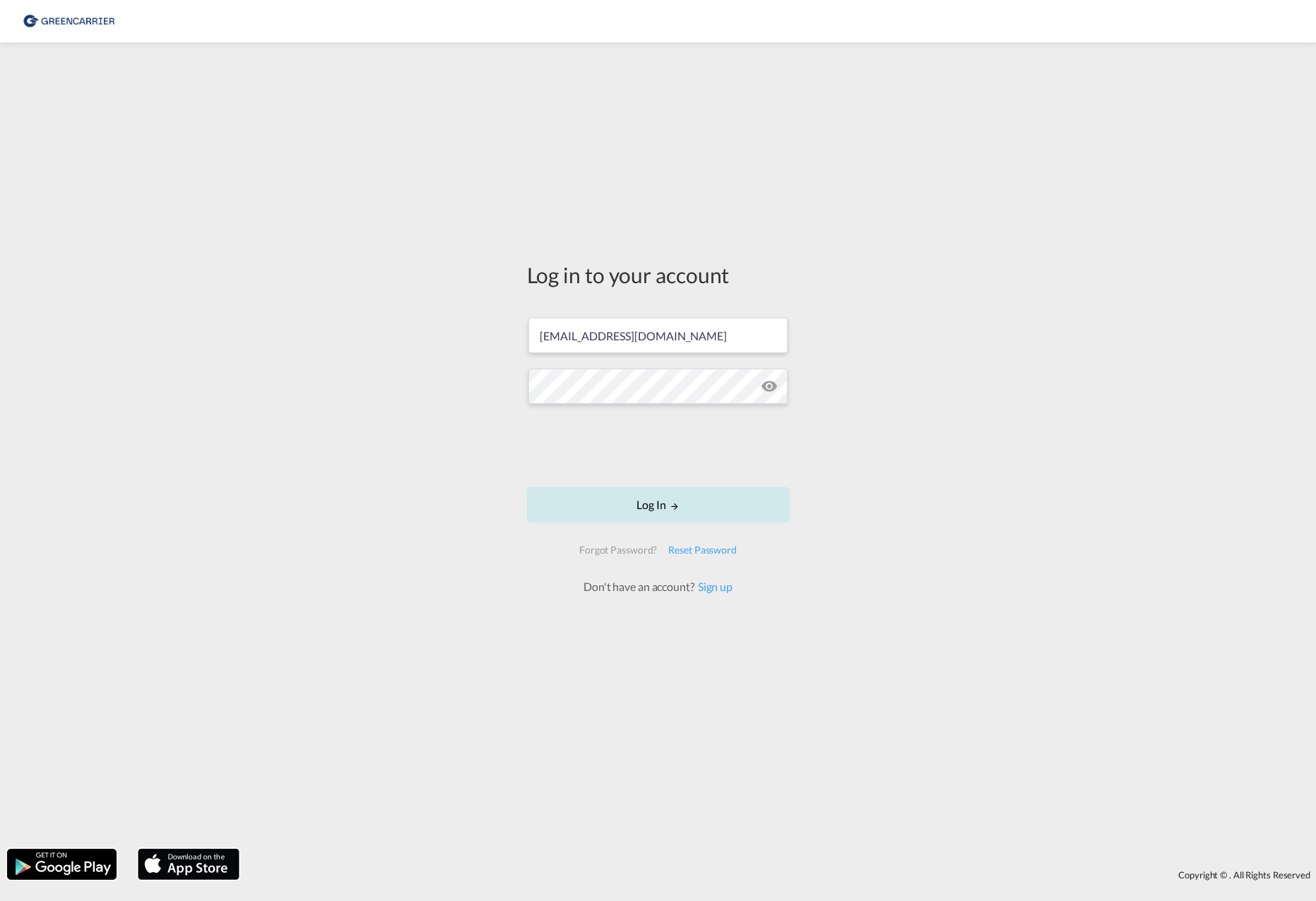
click at [644, 505] on button "Log In" at bounding box center [658, 505] width 263 height 36
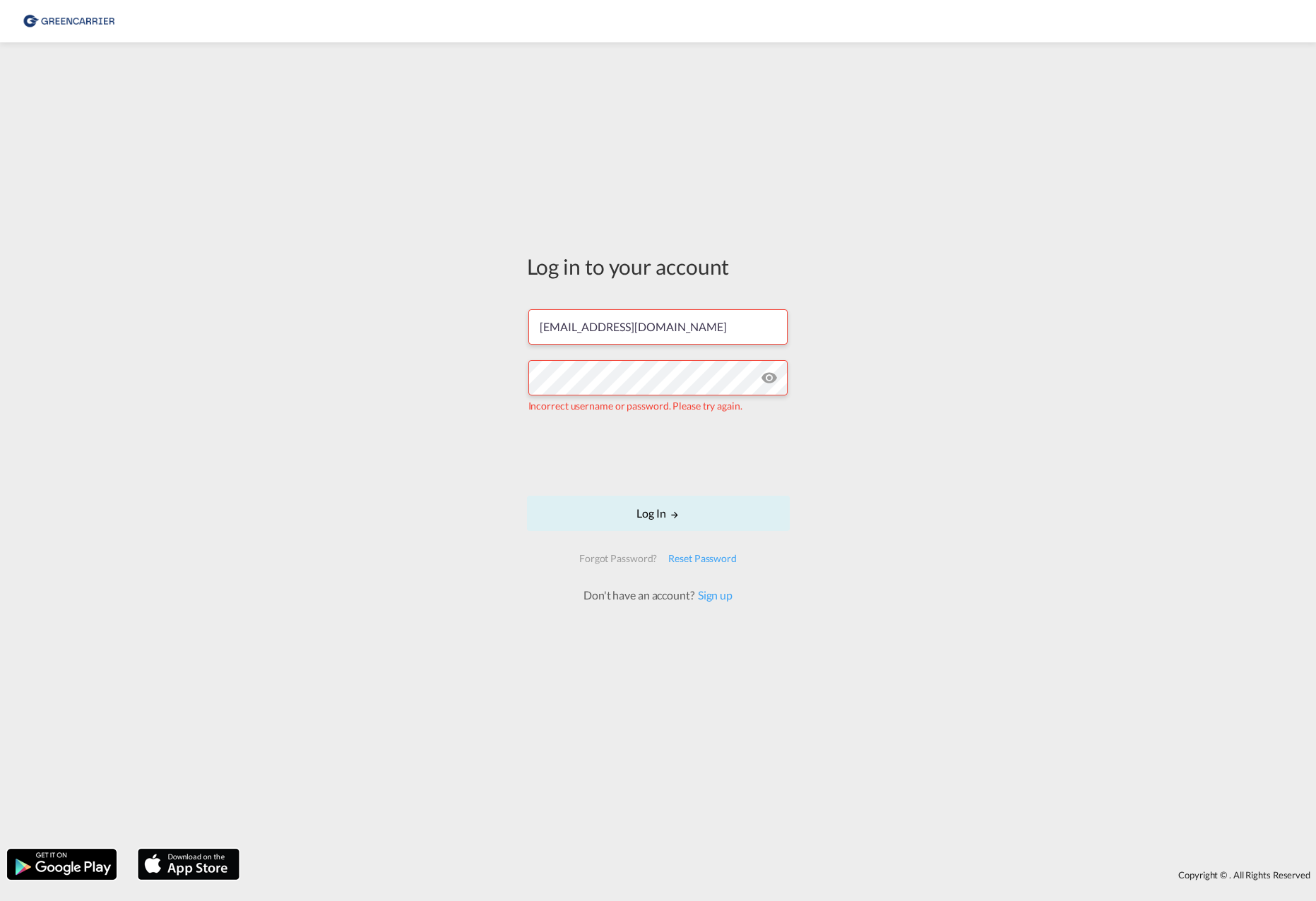
drag, startPoint x: 451, startPoint y: 508, endPoint x: 367, endPoint y: 452, distance: 101.0
click at [367, 452] on div "Log in to your account ksaba@scangl.com Incorrect username or password. Please …" at bounding box center [658, 446] width 1316 height 792
click at [376, 456] on div "Log in to your account ksaba@scangl.com Incorrect username or password. Please …" at bounding box center [658, 446] width 1316 height 792
click at [308, 385] on div "Log in to your account ksaba@scangl.com Incorrect username or password. Please …" at bounding box center [658, 446] width 1316 height 792
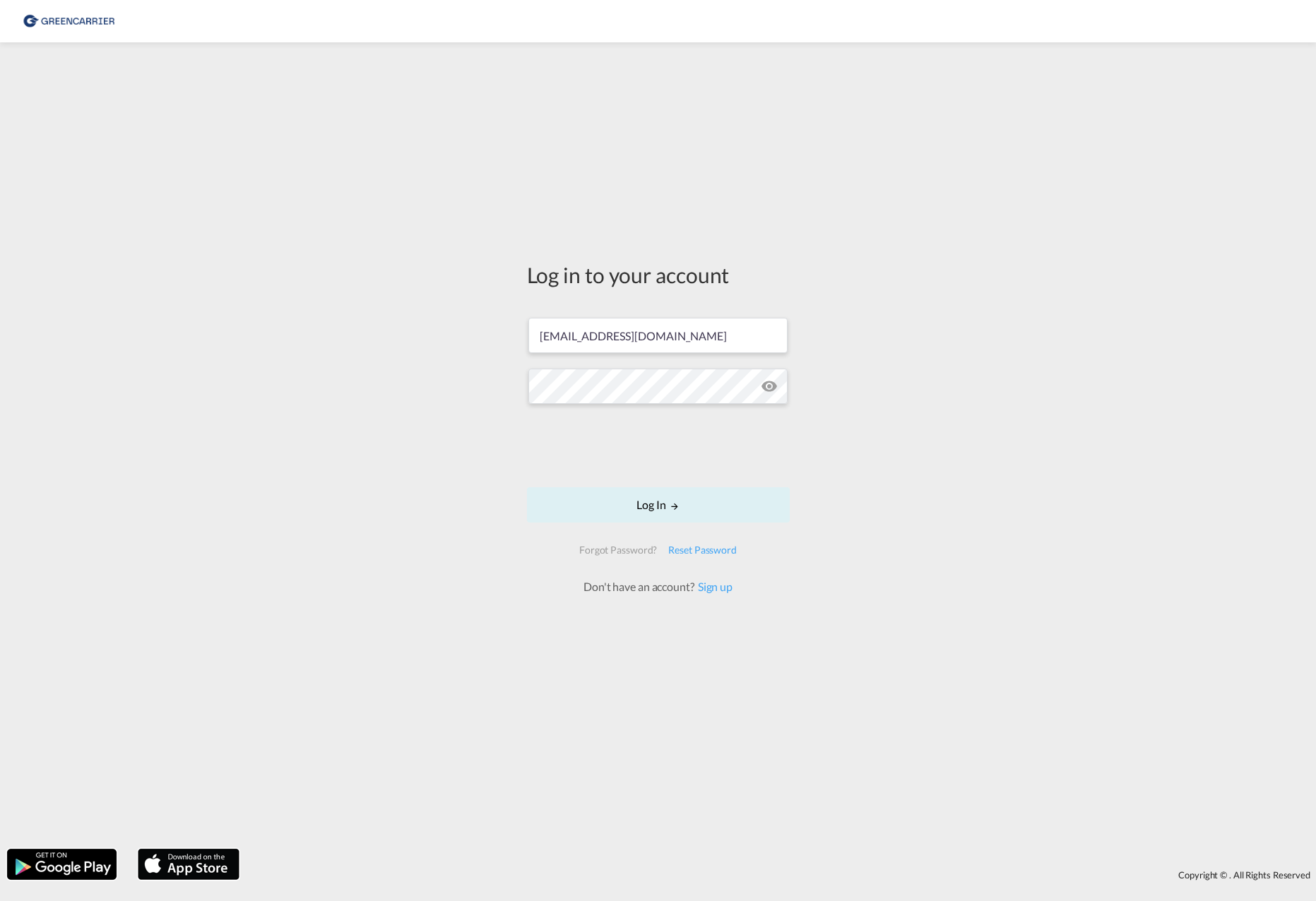
click at [1050, 593] on div "Log in to your account ksaba@scangl.com Log In Forgot Password? Reset Password …" at bounding box center [658, 446] width 1316 height 792
click at [723, 506] on button "Log In" at bounding box center [658, 505] width 263 height 36
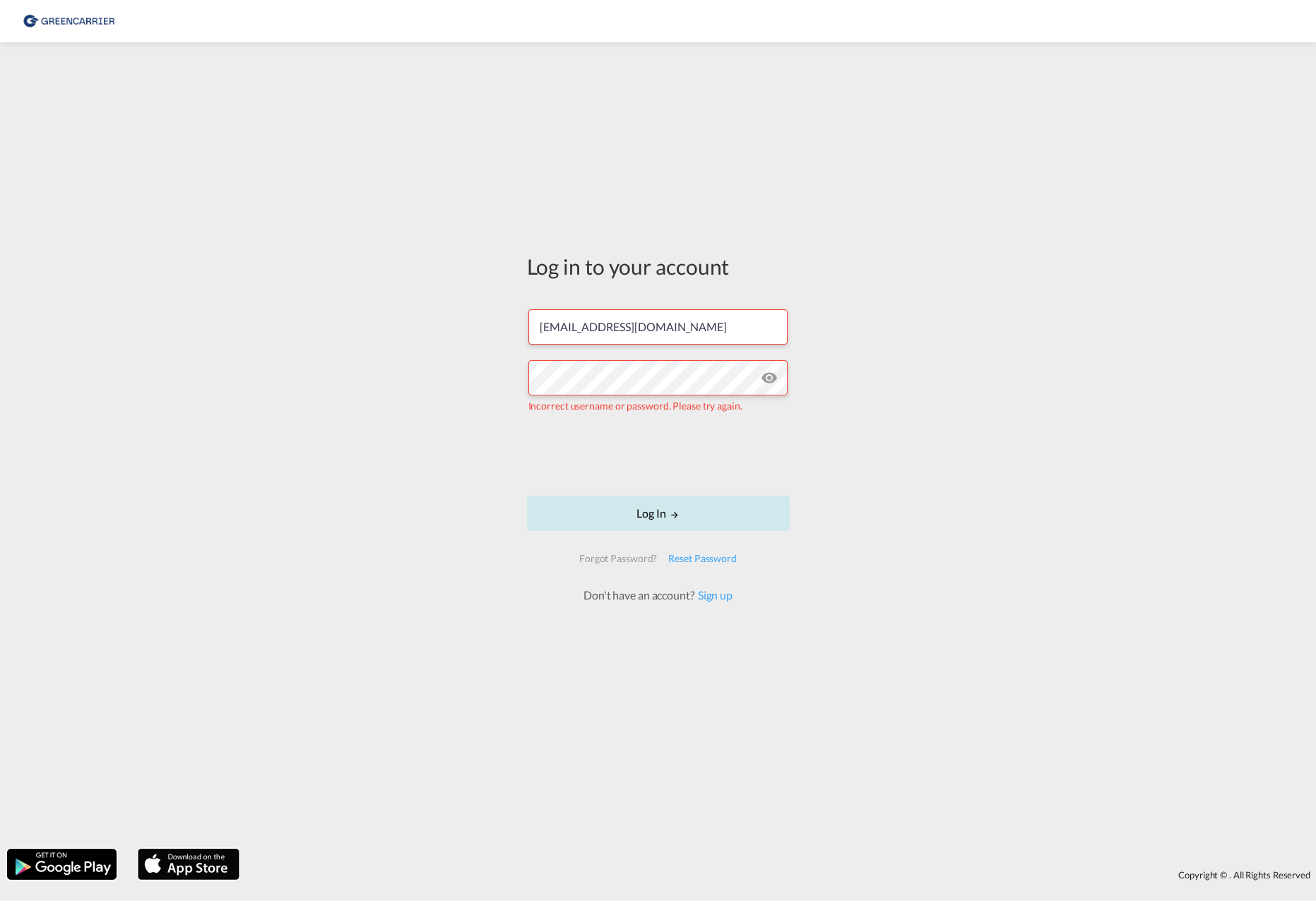
click at [613, 511] on button "Log In" at bounding box center [658, 513] width 263 height 36
click at [639, 506] on button "Log In" at bounding box center [658, 513] width 263 height 36
click at [302, 363] on div "Log in to your account ksaba@scangl.com Incorrect username or password. Please …" at bounding box center [658, 446] width 1316 height 792
click at [401, 451] on div "Log in to your account ksaba@scangl.com Incorrect username or password. Please …" at bounding box center [658, 446] width 1316 height 792
click at [52, 21] on img at bounding box center [69, 22] width 96 height 32
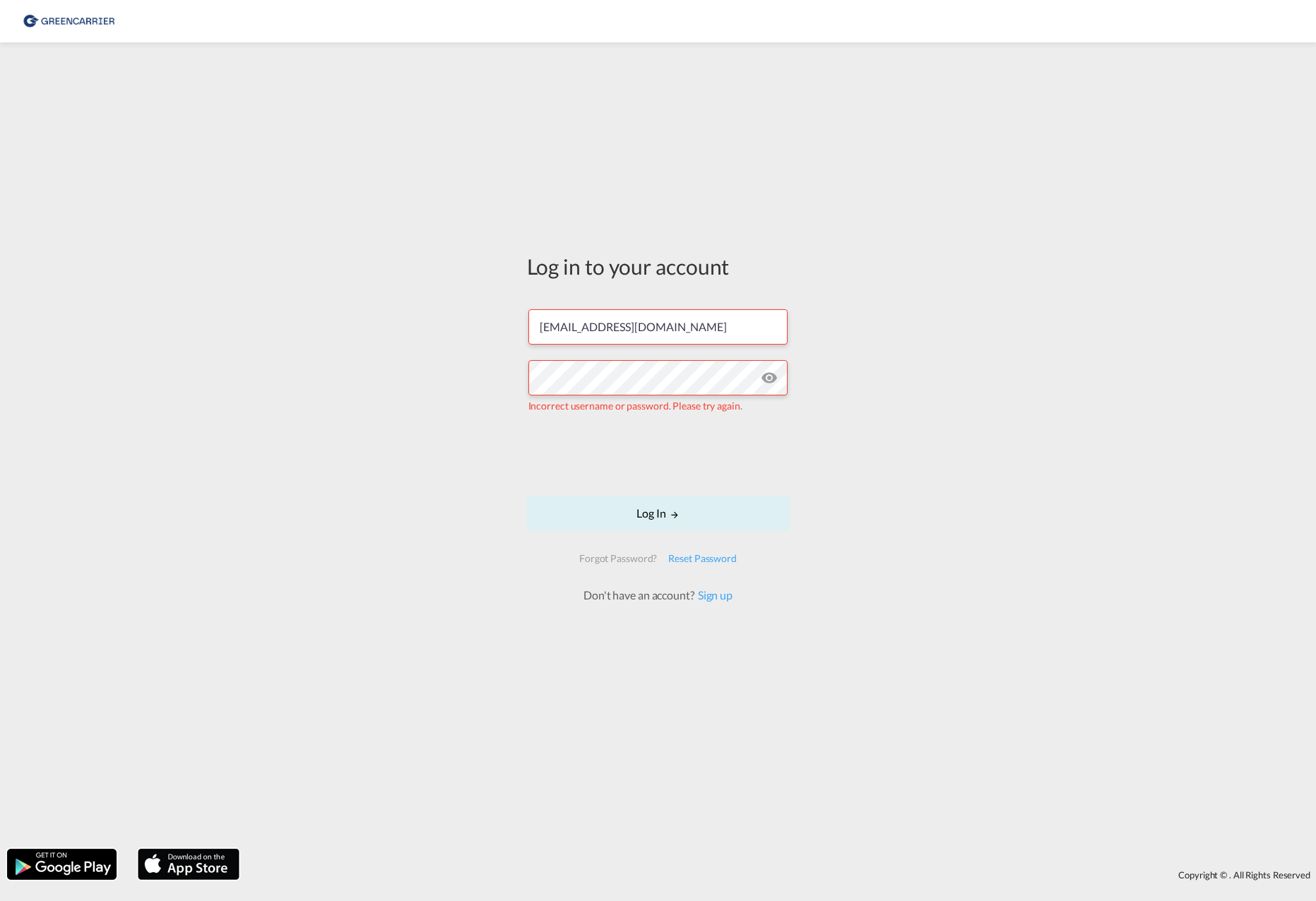
click at [52, 23] on img at bounding box center [69, 22] width 96 height 32
click at [52, 24] on img at bounding box center [69, 22] width 96 height 32
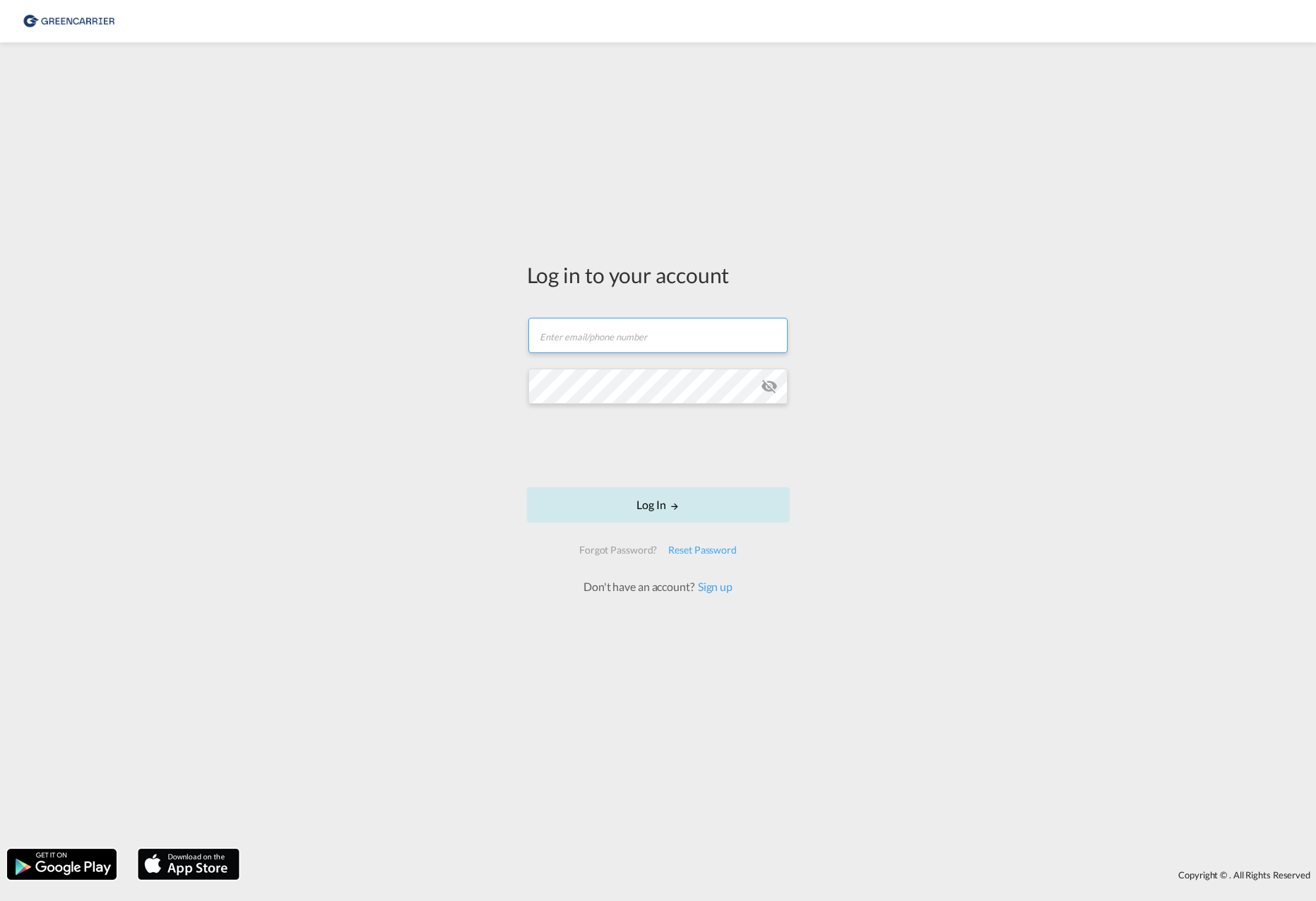
type input "[EMAIL_ADDRESS][DOMAIN_NAME]"
click at [679, 473] on div at bounding box center [658, 447] width 214 height 59
click at [639, 497] on button "Log In" at bounding box center [658, 505] width 263 height 36
